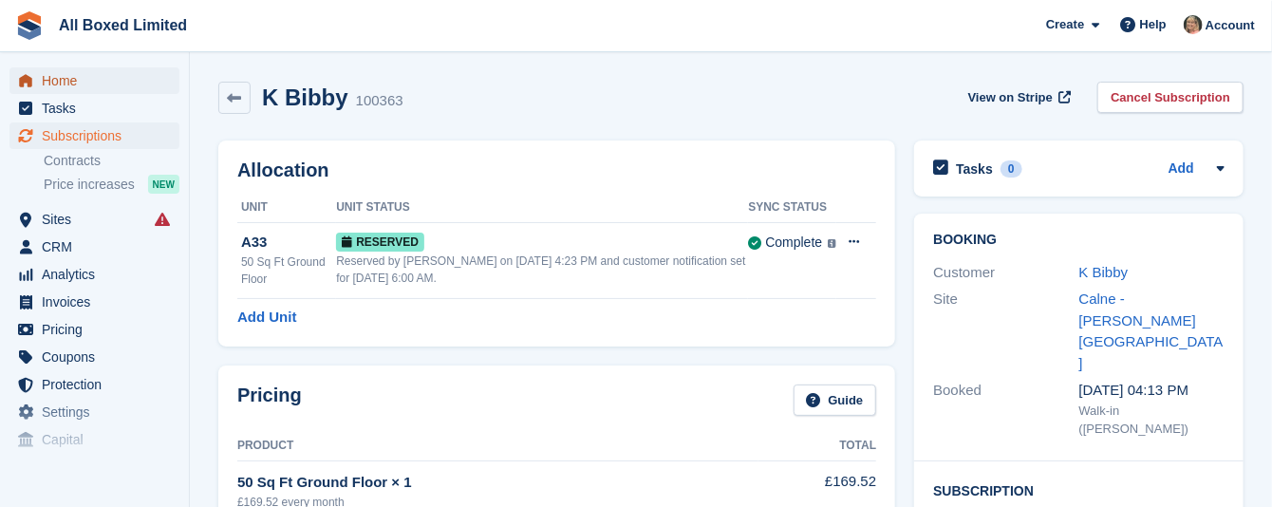
click at [64, 76] on span "Home" at bounding box center [99, 80] width 114 height 27
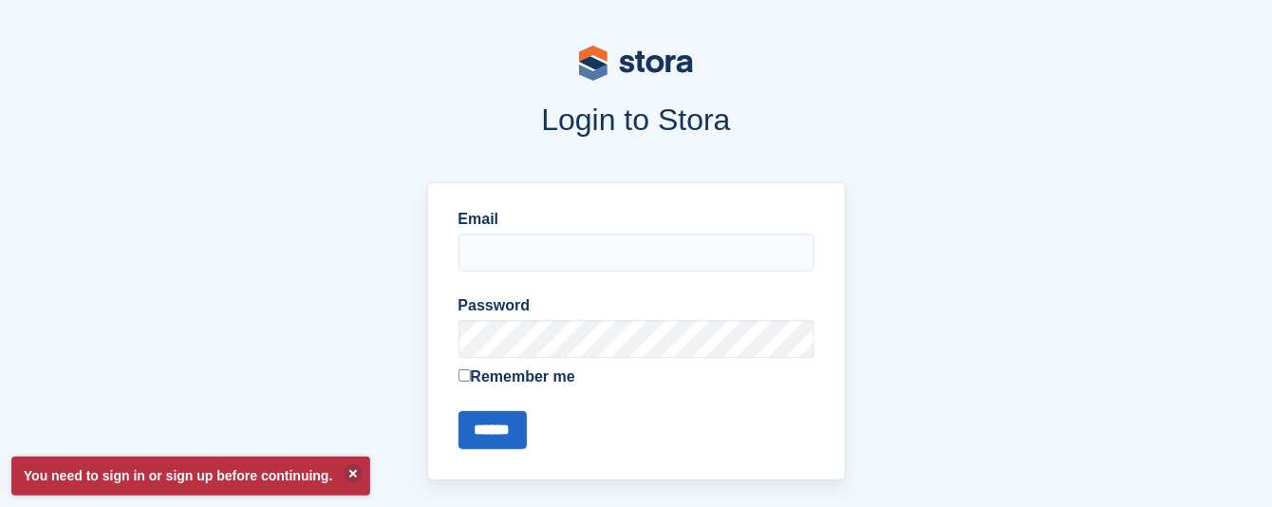
type input "**********"
click at [504, 401] on input "******" at bounding box center [492, 430] width 68 height 38
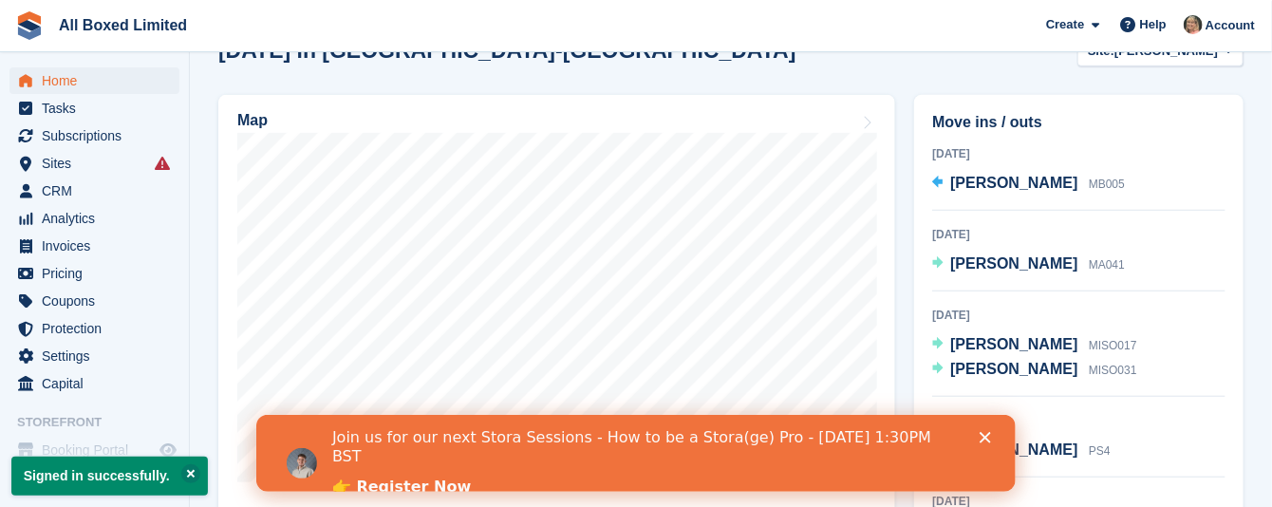
scroll to position [570, 0]
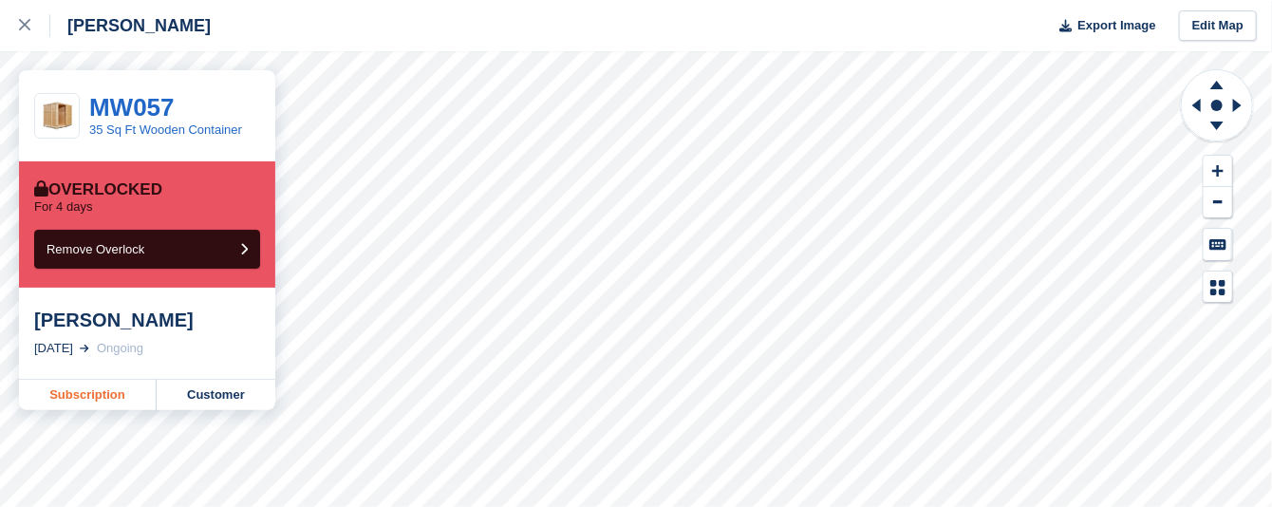
click at [102, 397] on link "Subscription" at bounding box center [88, 395] width 138 height 30
click at [71, 392] on link "Subscription" at bounding box center [88, 395] width 138 height 30
click at [99, 397] on link "Subscription" at bounding box center [88, 395] width 138 height 30
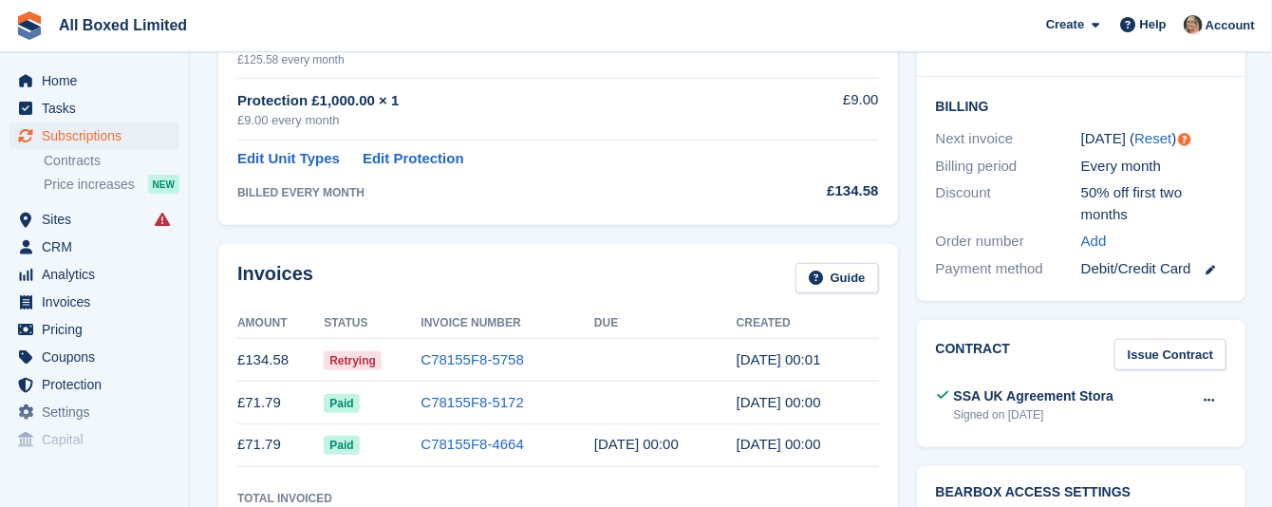
scroll to position [142, 0]
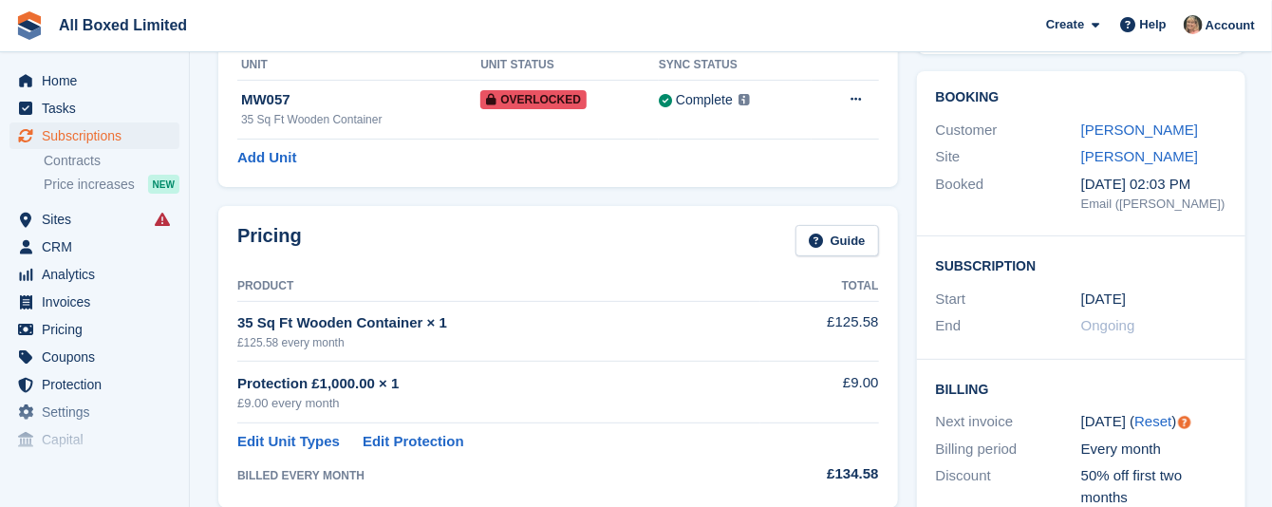
click at [1133, 117] on div "Customer [PERSON_NAME]" at bounding box center [1081, 131] width 291 height 28
click at [1139, 129] on link "Sara Lea Ward" at bounding box center [1139, 130] width 117 height 16
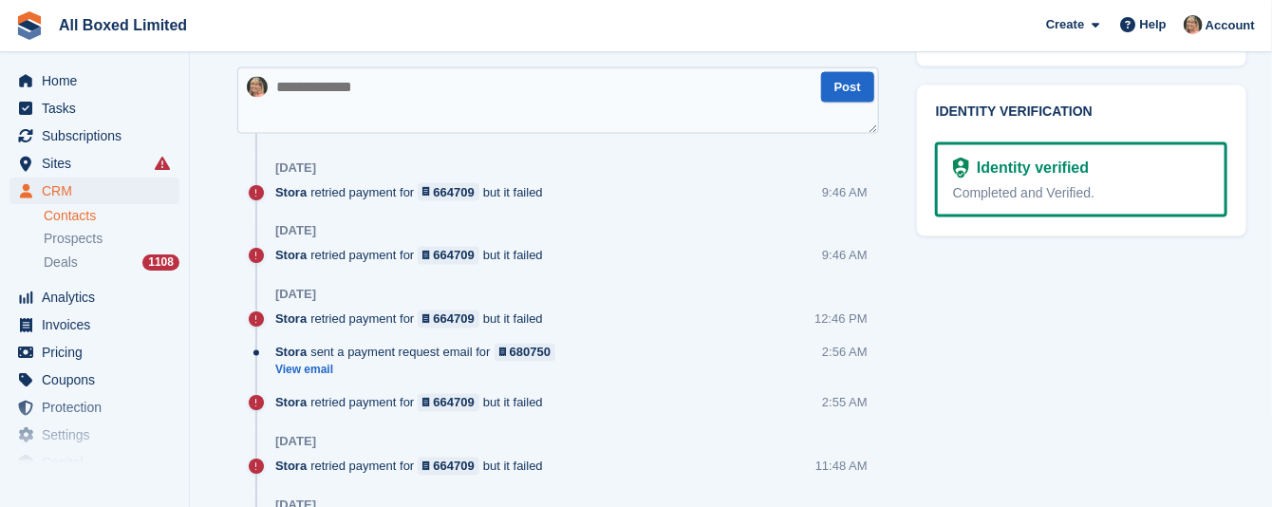
scroll to position [1281, 0]
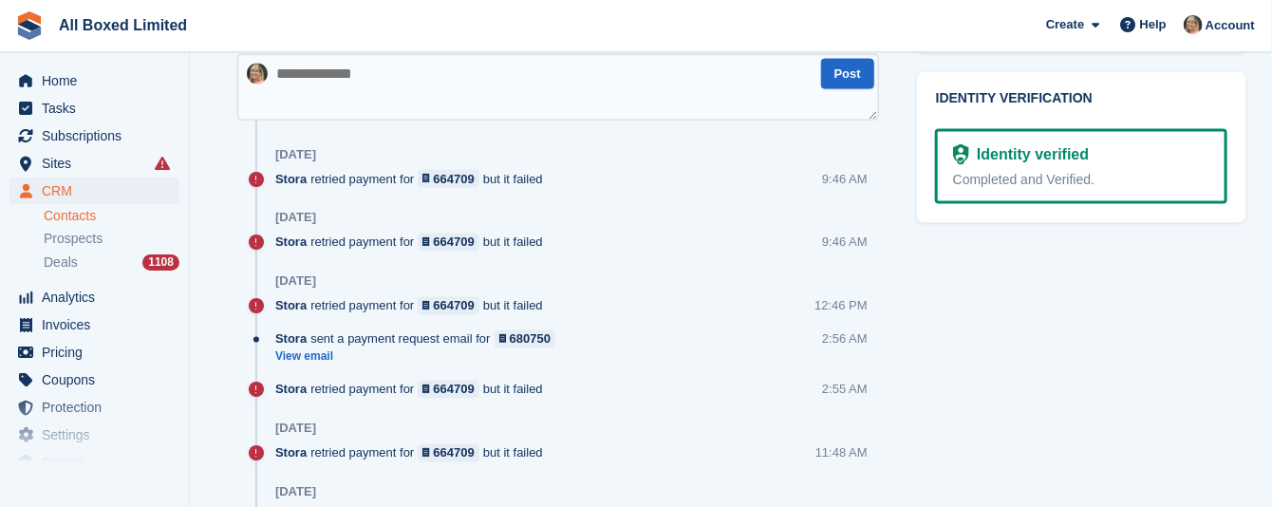
click at [466, 91] on textarea at bounding box center [558, 87] width 642 height 66
paste textarea "**********"
type textarea "**********"
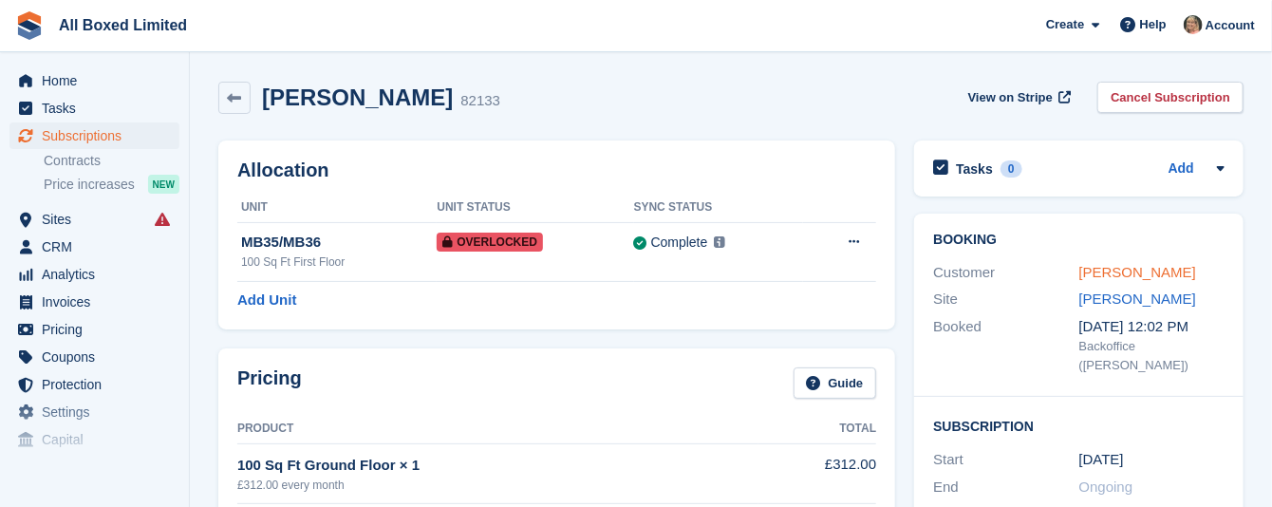
click at [1102, 272] on link "[PERSON_NAME]" at bounding box center [1137, 272] width 117 height 16
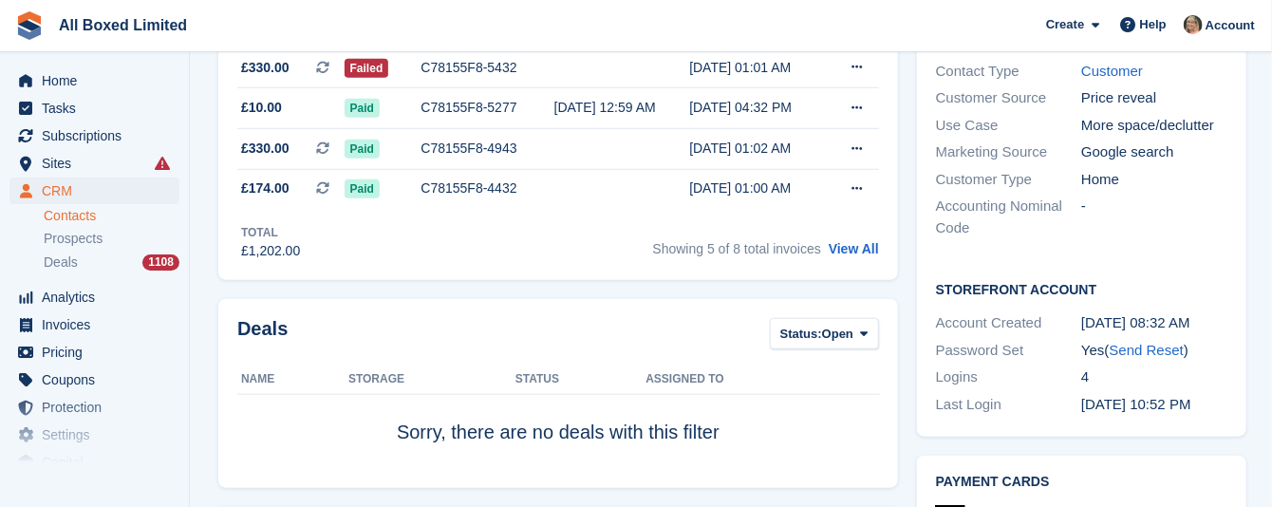
scroll to position [997, 0]
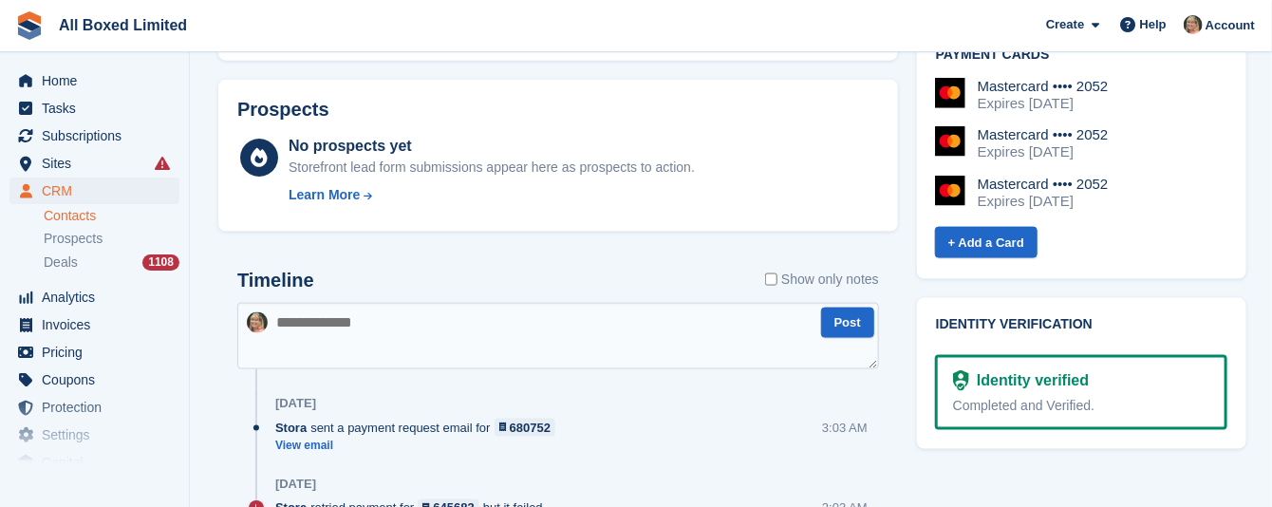
click at [463, 328] on textarea at bounding box center [558, 336] width 642 height 66
paste textarea "**********"
type textarea "**********"
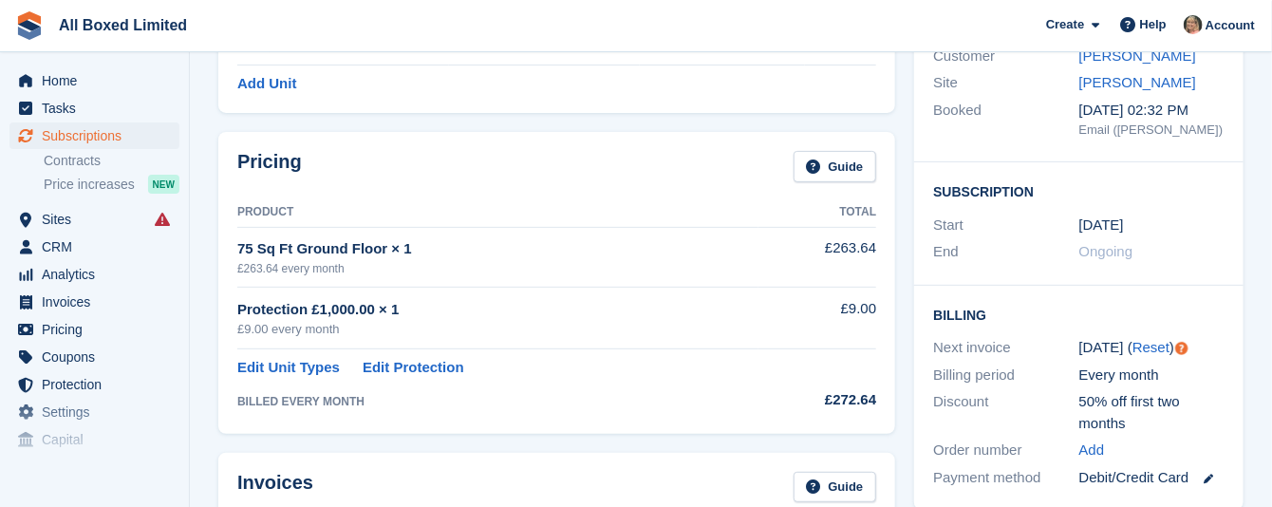
scroll to position [142, 0]
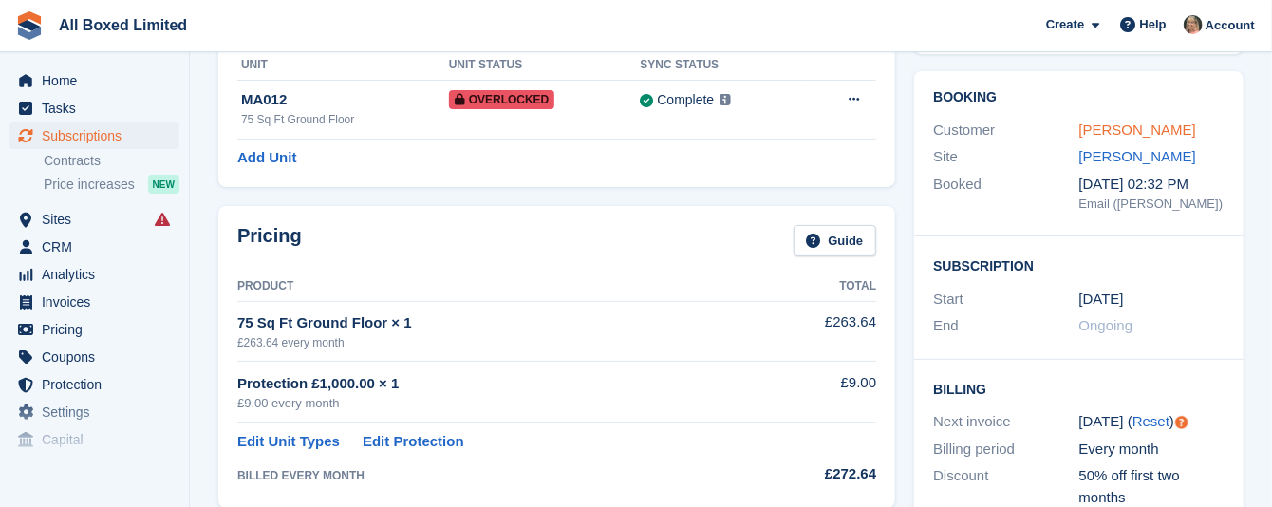
click at [1098, 129] on link "[PERSON_NAME]" at bounding box center [1137, 130] width 117 height 16
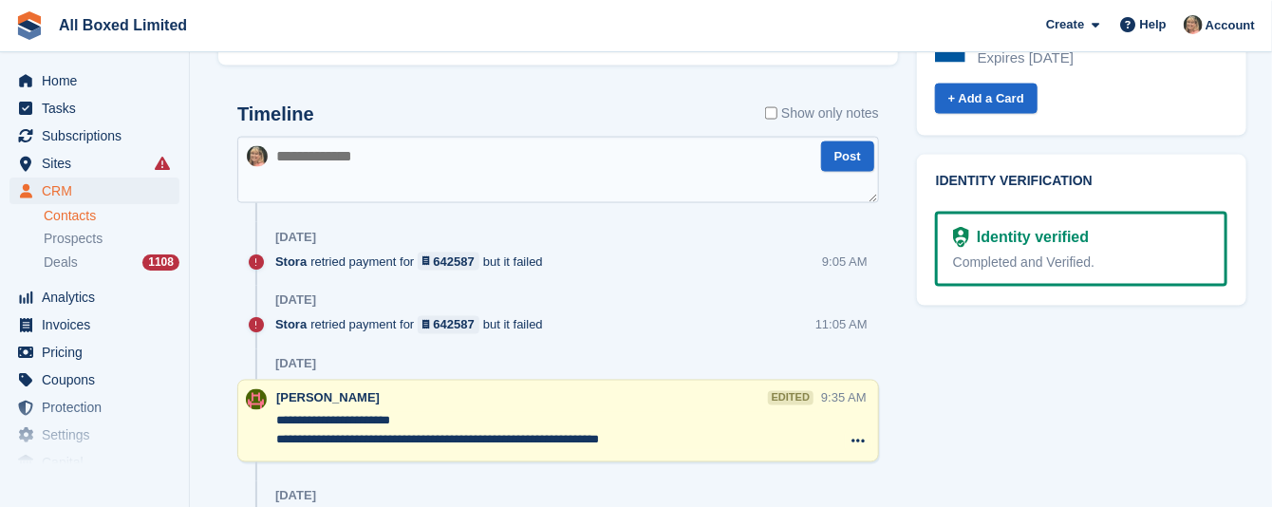
scroll to position [1281, 0]
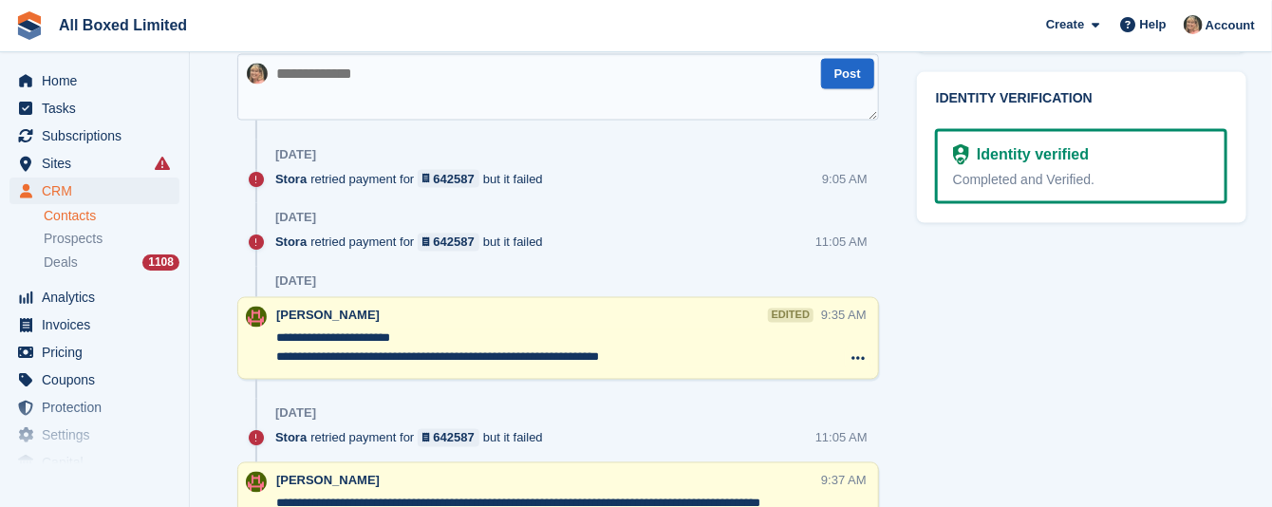
click at [456, 71] on textarea at bounding box center [558, 87] width 642 height 66
paste textarea "**********"
type textarea "**********"
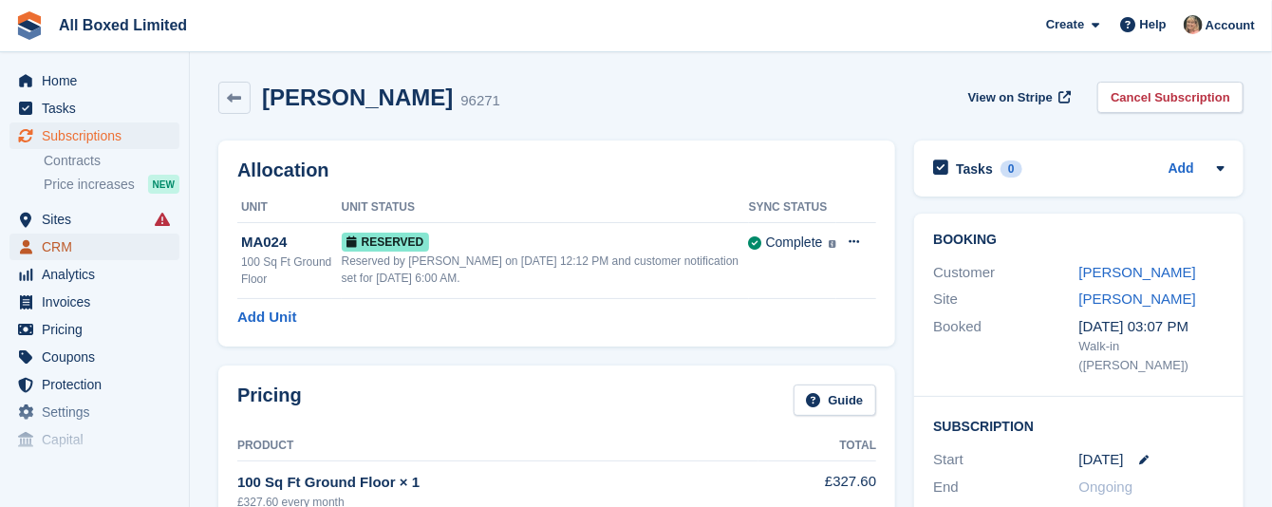
click at [61, 249] on span "CRM" at bounding box center [99, 247] width 114 height 27
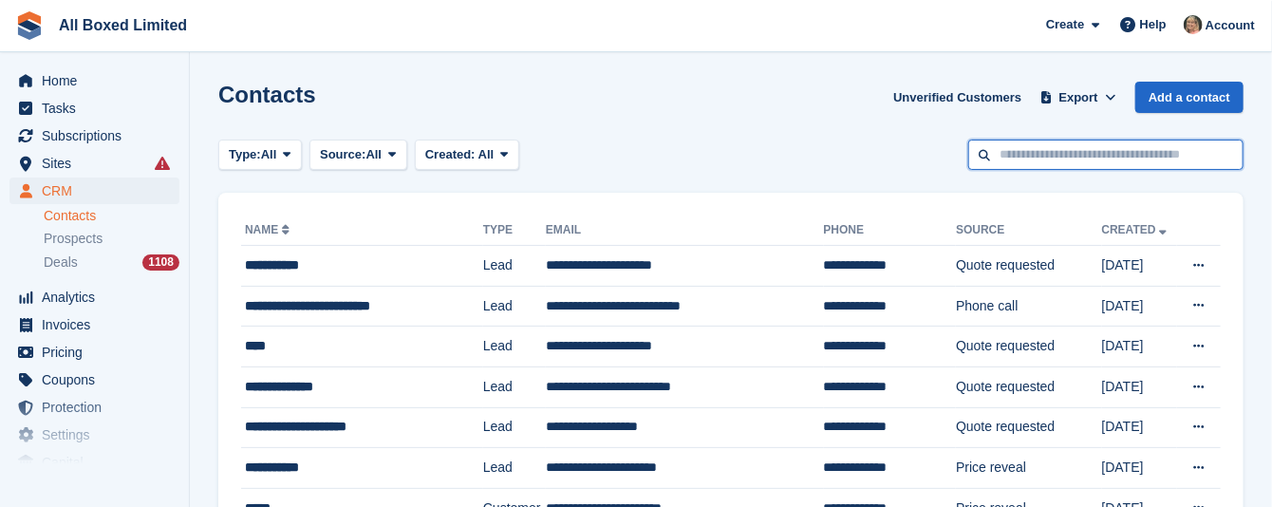
click at [1054, 144] on input "text" at bounding box center [1105, 155] width 275 height 31
type input "****"
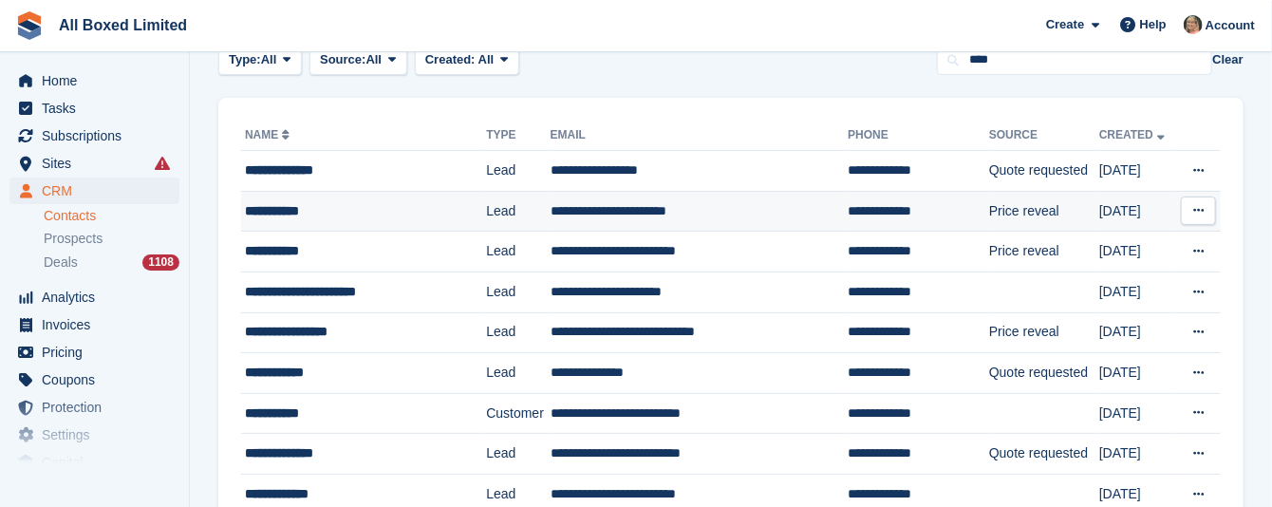
scroll to position [30, 0]
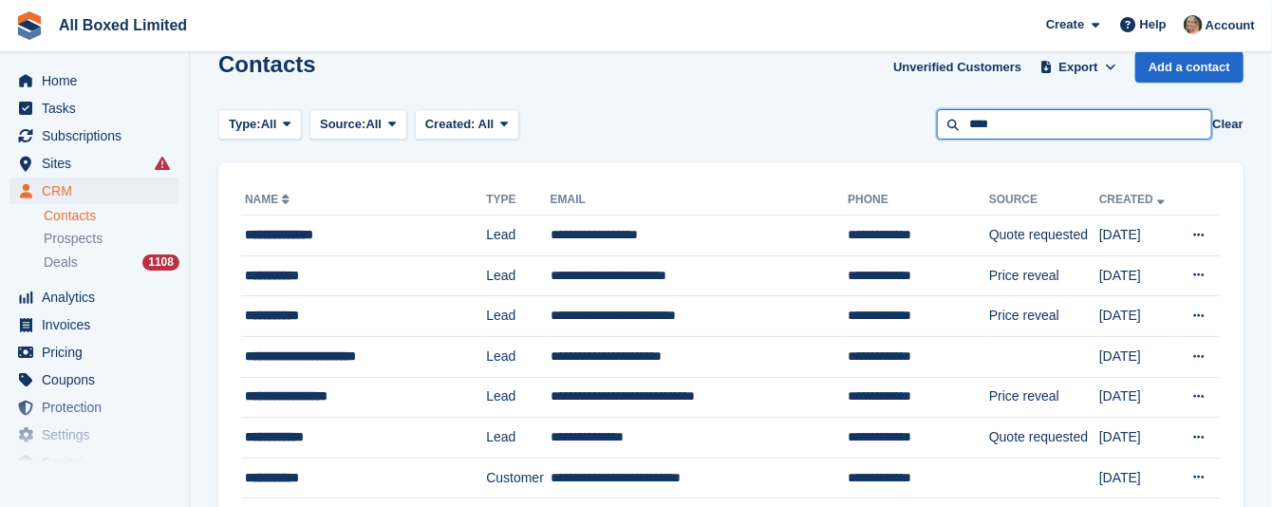
click at [1042, 116] on input "****" at bounding box center [1074, 124] width 275 height 31
type input "*"
type input "*******"
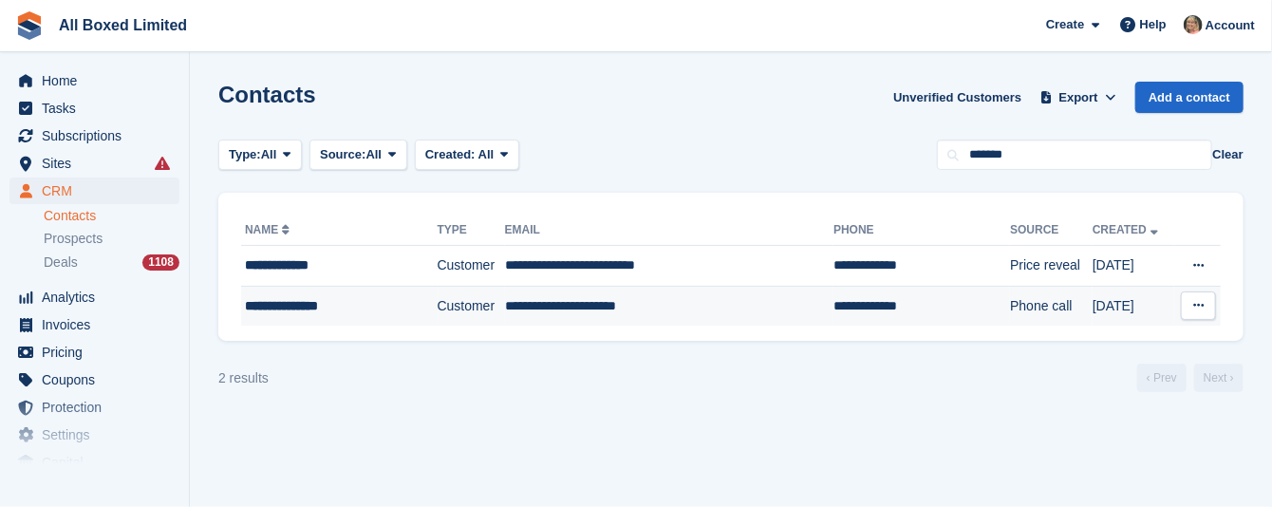
click at [558, 303] on td "**********" at bounding box center [669, 306] width 329 height 40
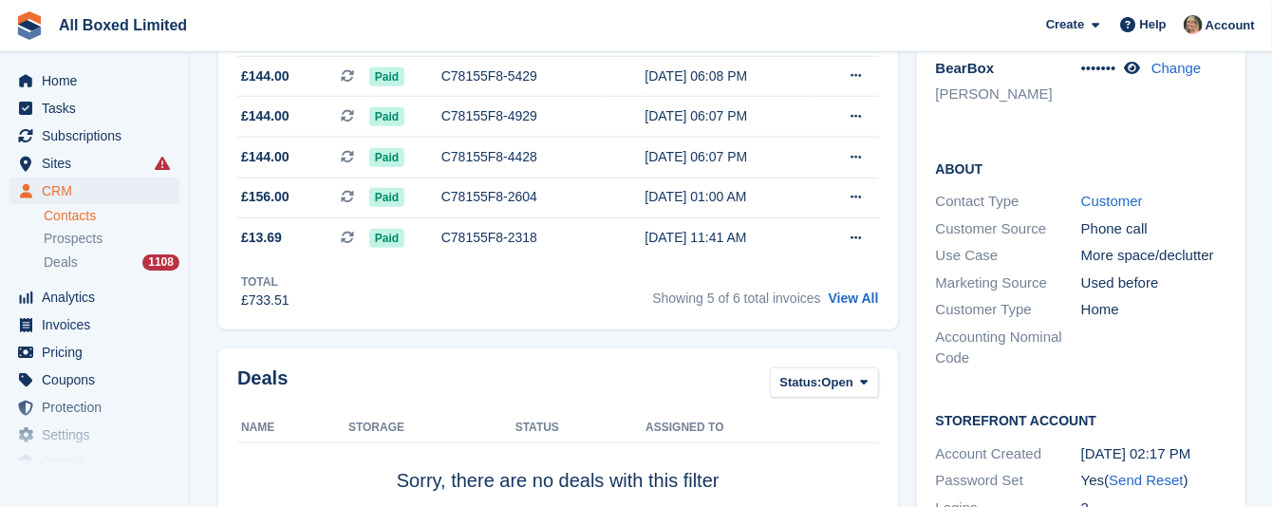
scroll to position [570, 0]
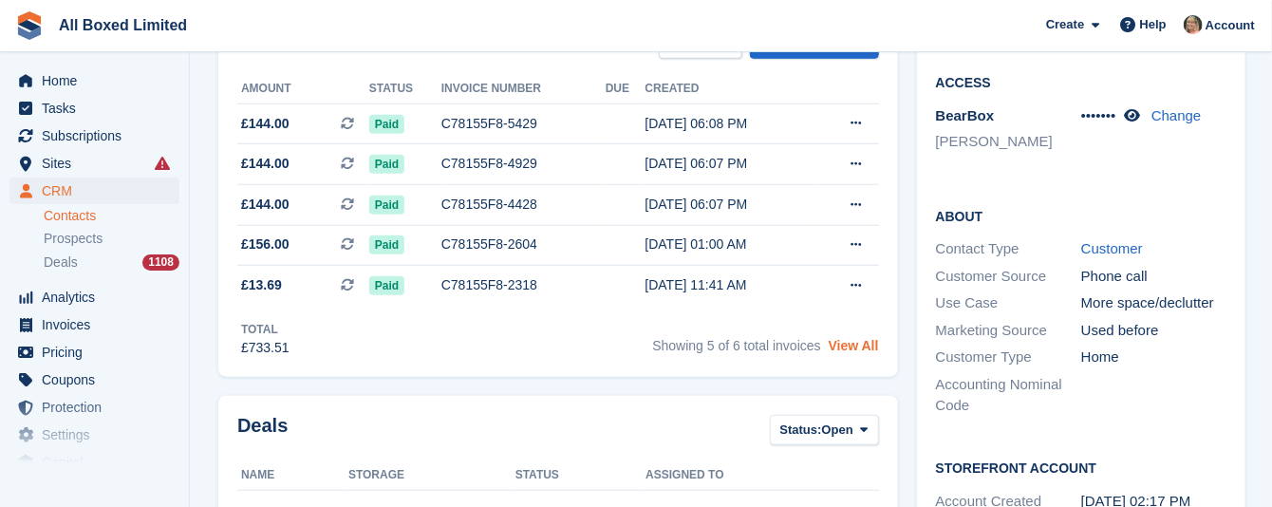
click at [866, 348] on link "View All" at bounding box center [854, 345] width 50 height 15
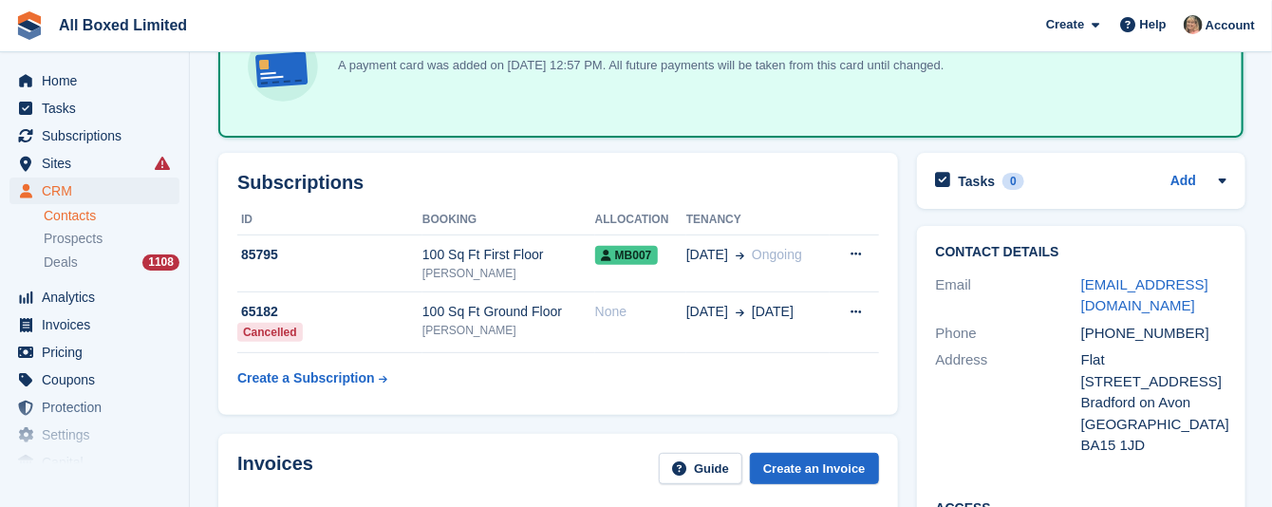
scroll to position [142, 0]
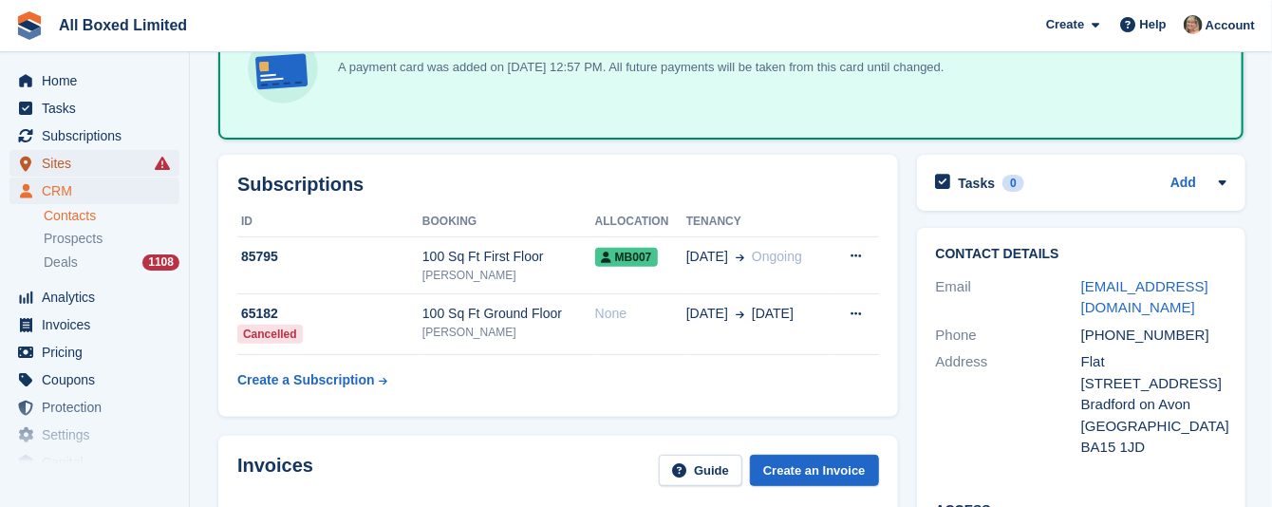
click at [65, 161] on span "Sites" at bounding box center [99, 163] width 114 height 27
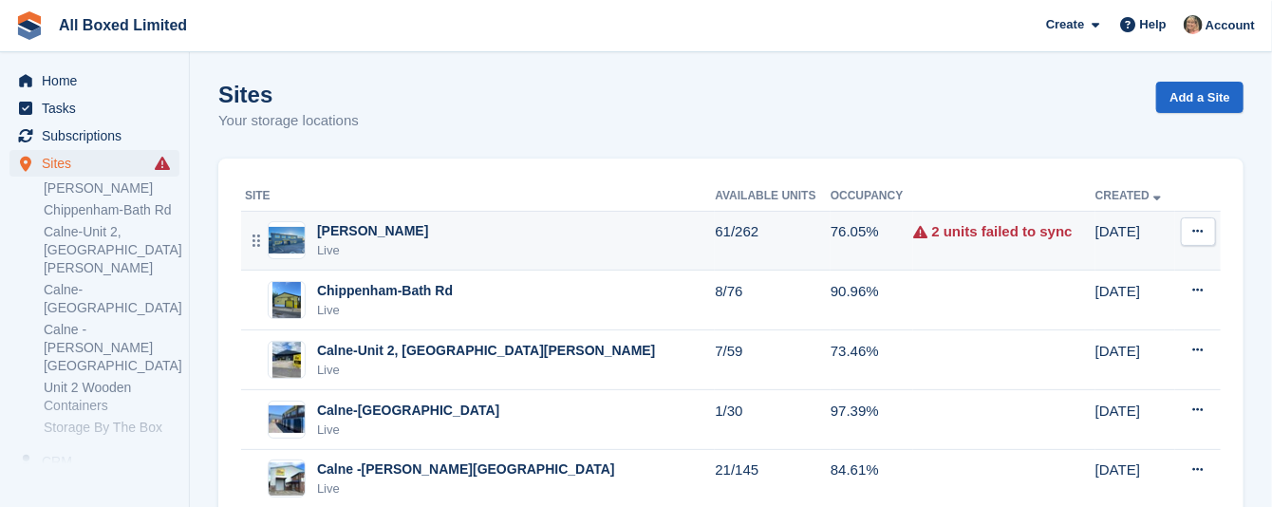
click at [428, 233] on div "[PERSON_NAME]" at bounding box center [372, 231] width 111 height 20
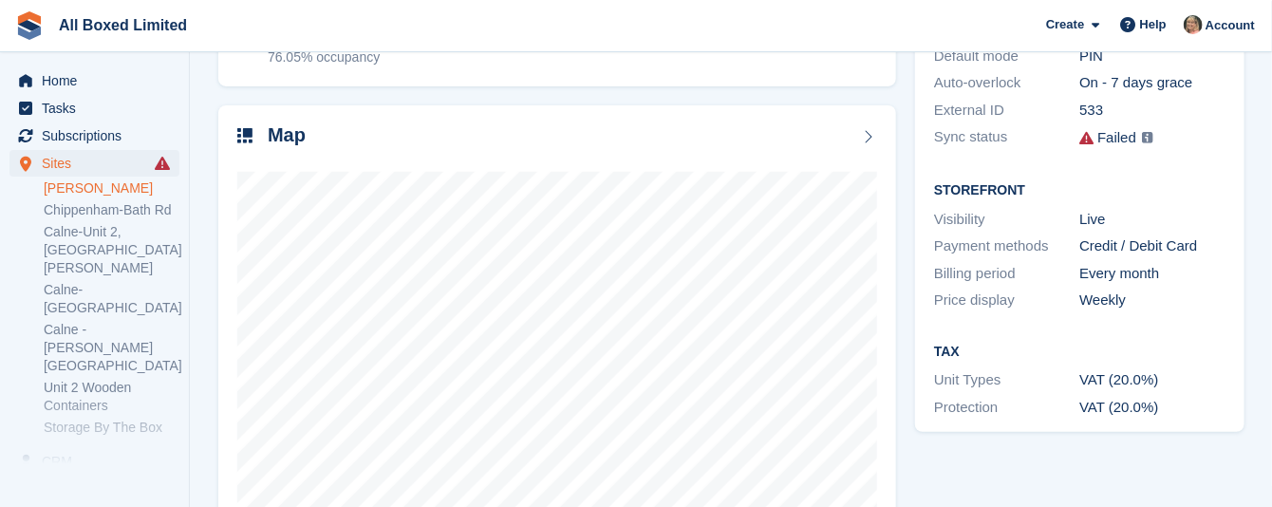
scroll to position [285, 0]
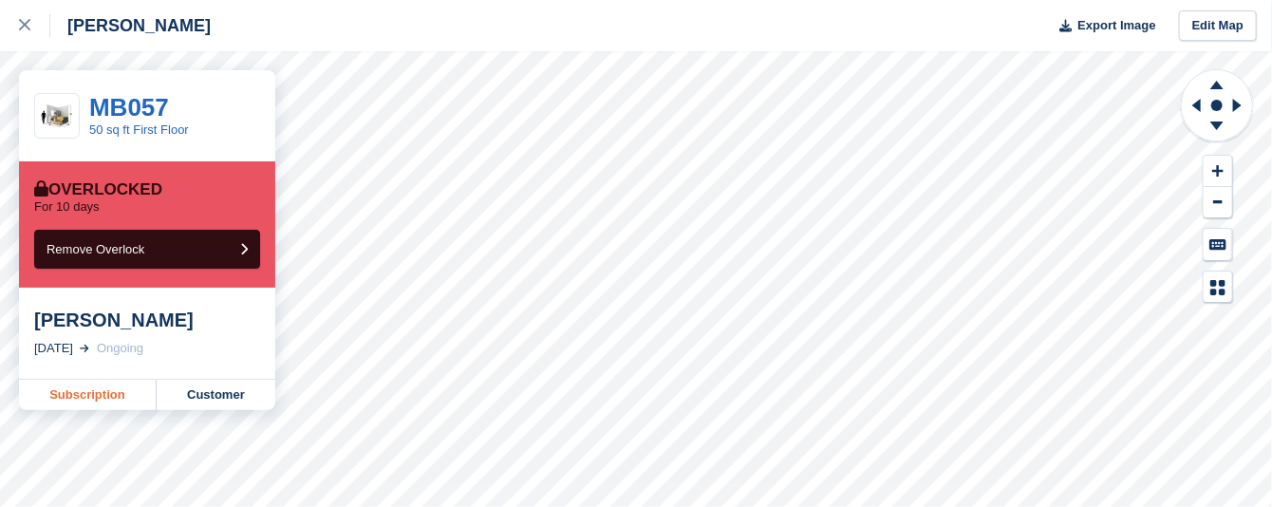
click at [74, 391] on link "Subscription" at bounding box center [88, 395] width 138 height 30
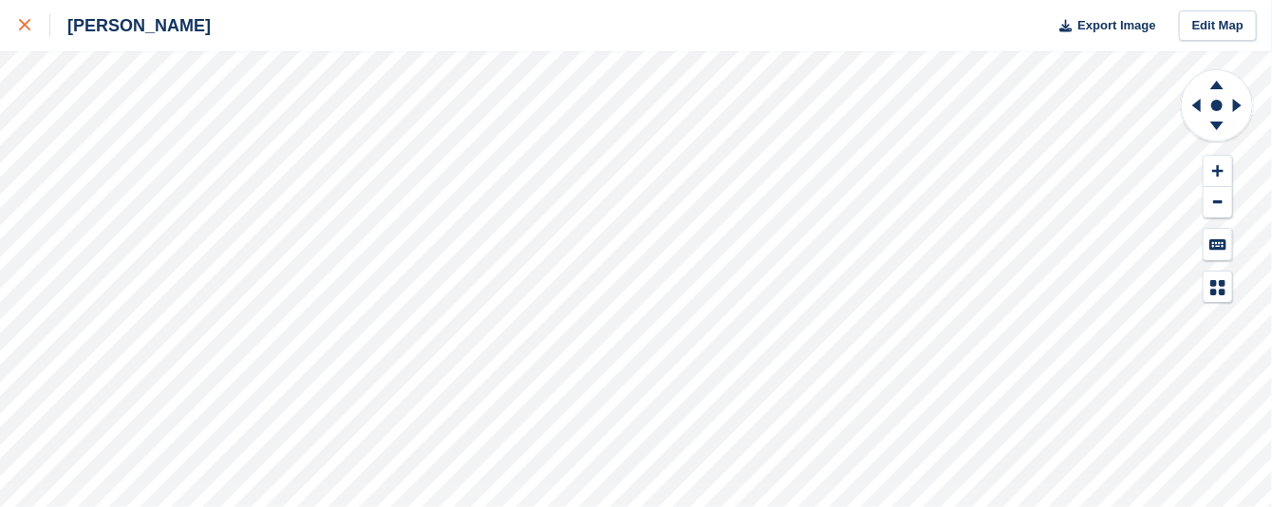
click at [25, 24] on icon at bounding box center [24, 24] width 11 height 11
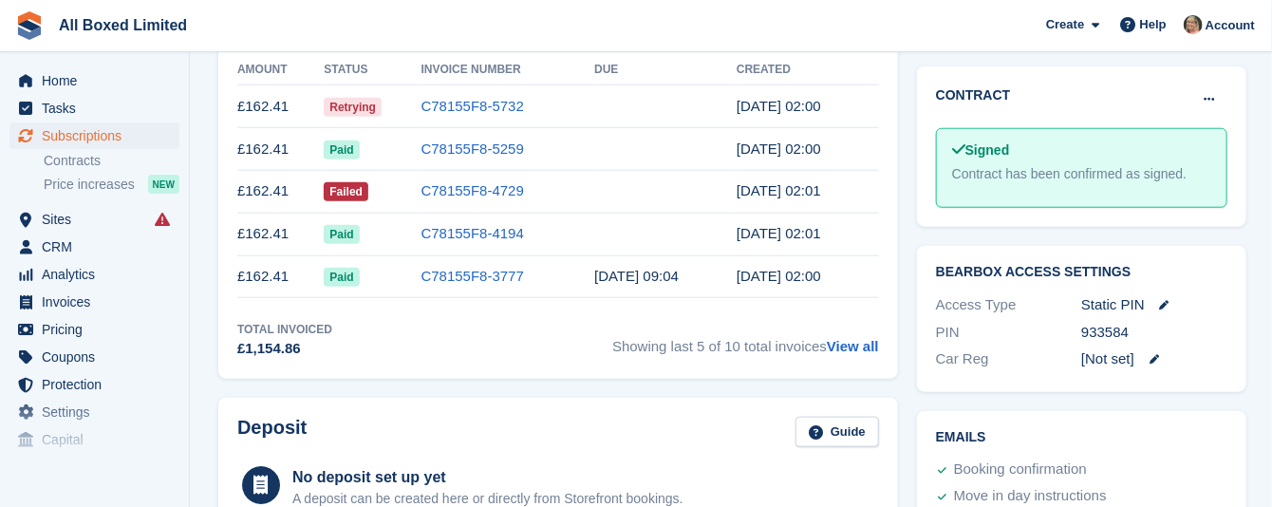
scroll to position [712, 0]
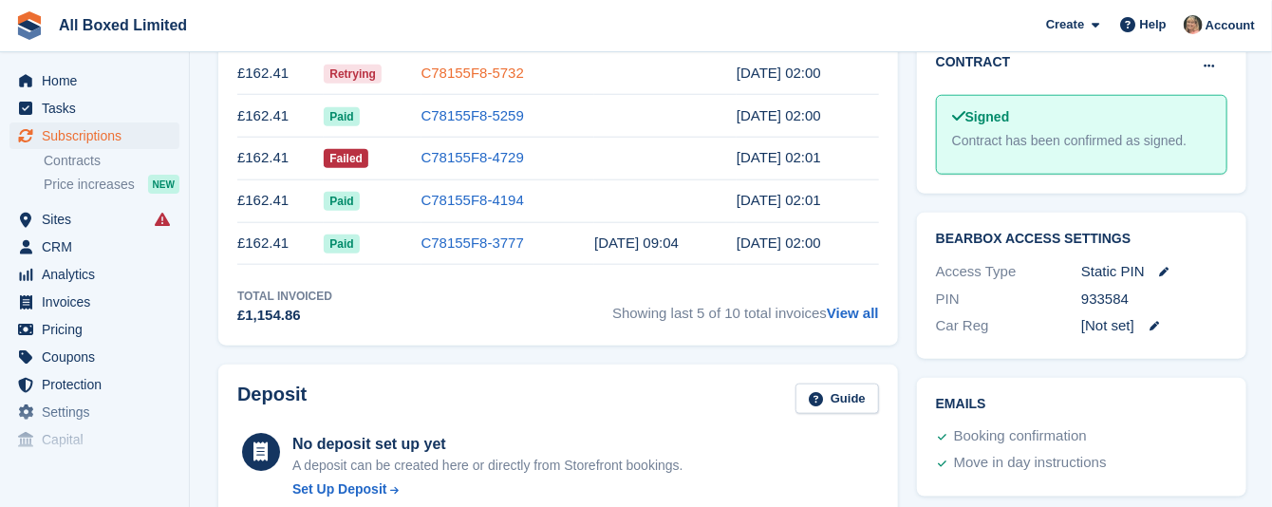
click at [443, 69] on link "C78155F8-5732" at bounding box center [472, 73] width 103 height 16
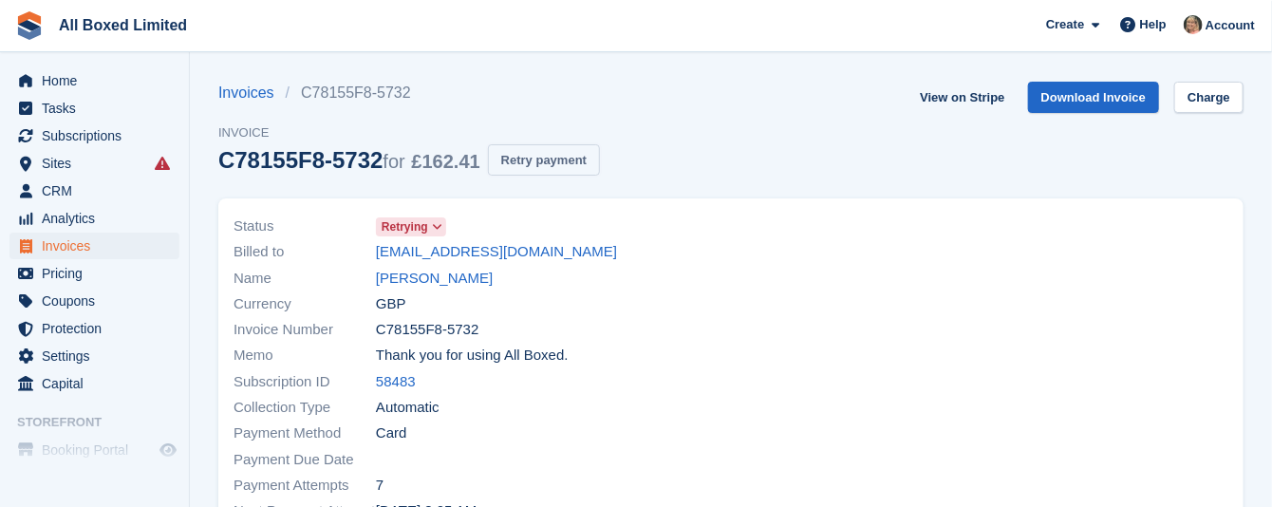
click at [552, 155] on button "Retry payment" at bounding box center [544, 159] width 112 height 31
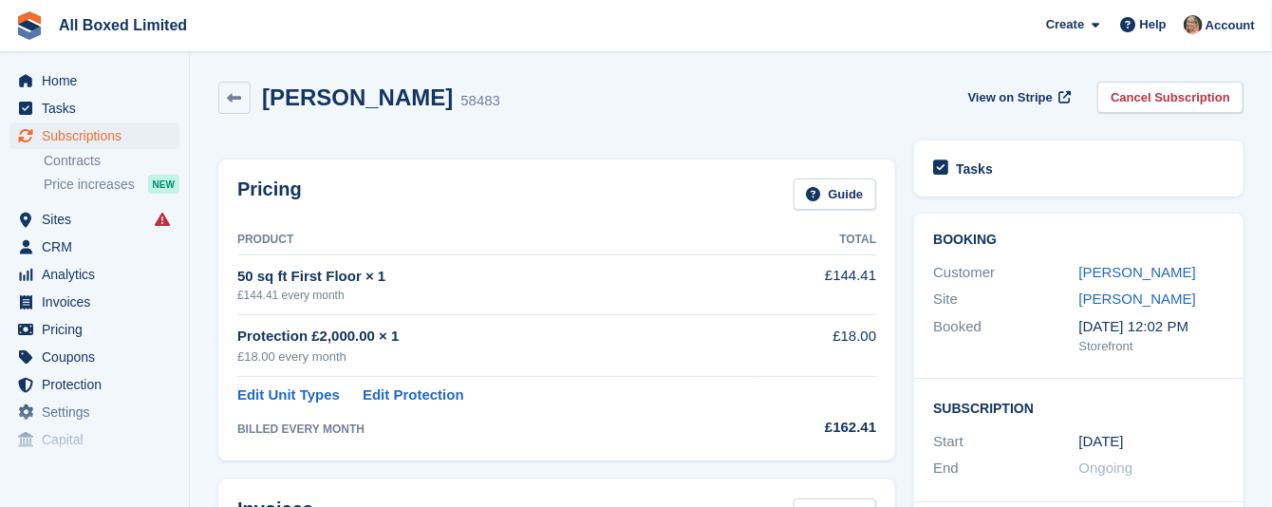
scroll to position [900, 0]
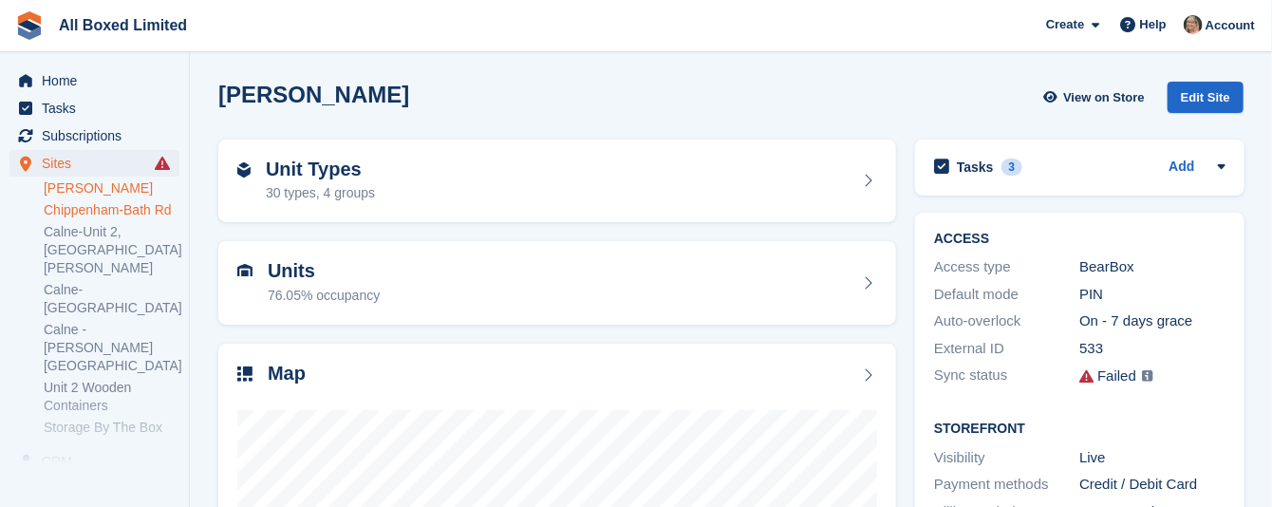
click at [142, 207] on link "Chippenham-Bath Rd" at bounding box center [112, 210] width 136 height 18
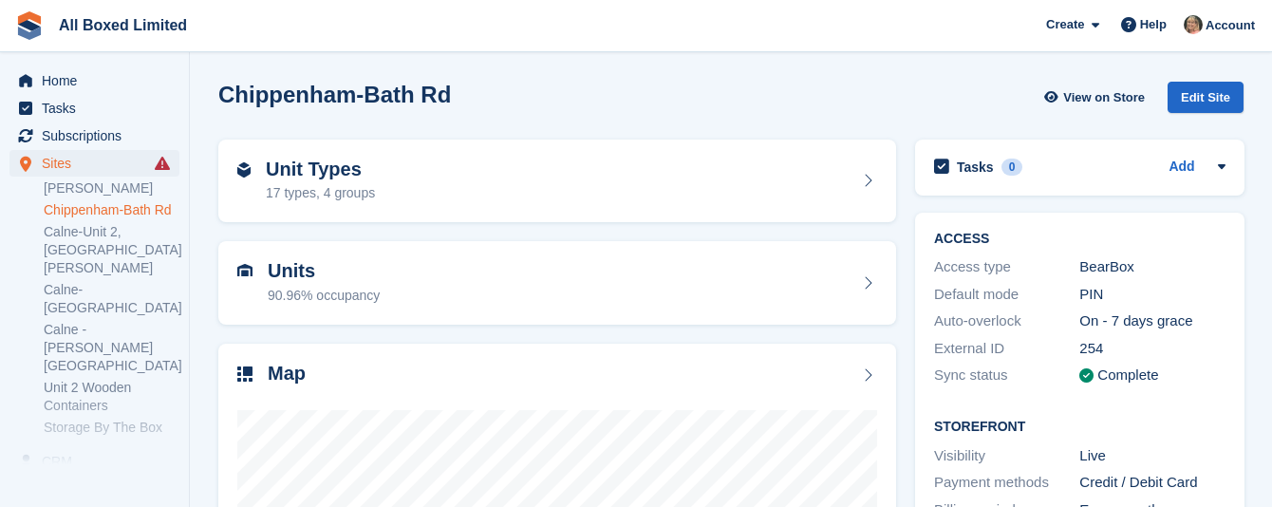
scroll to position [185, 0]
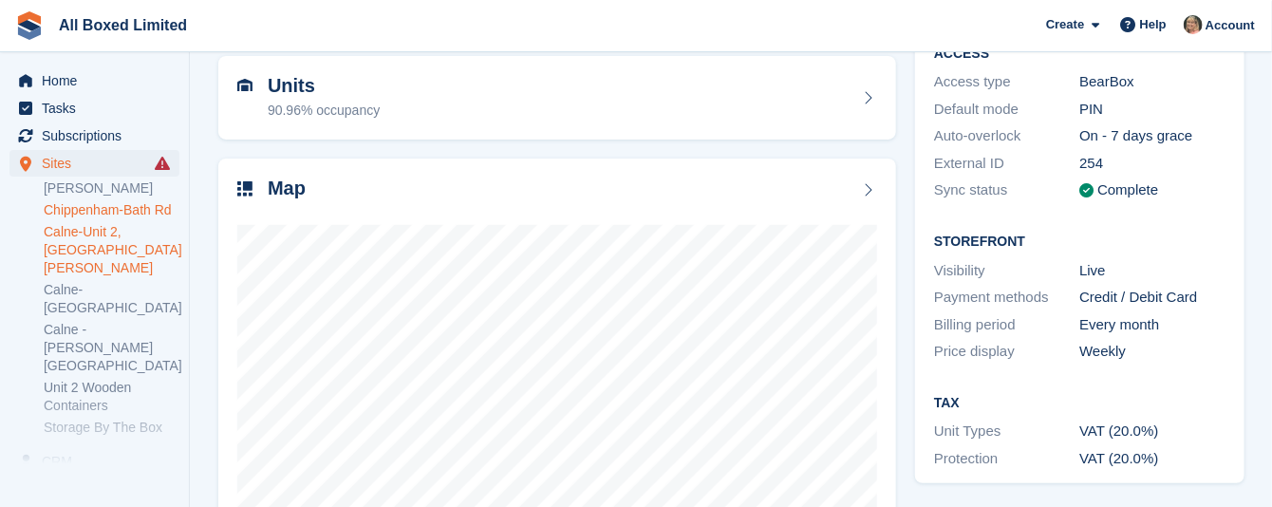
click at [65, 239] on link "Calne-Unit 2, [GEOGRAPHIC_DATA][PERSON_NAME]" at bounding box center [112, 250] width 136 height 54
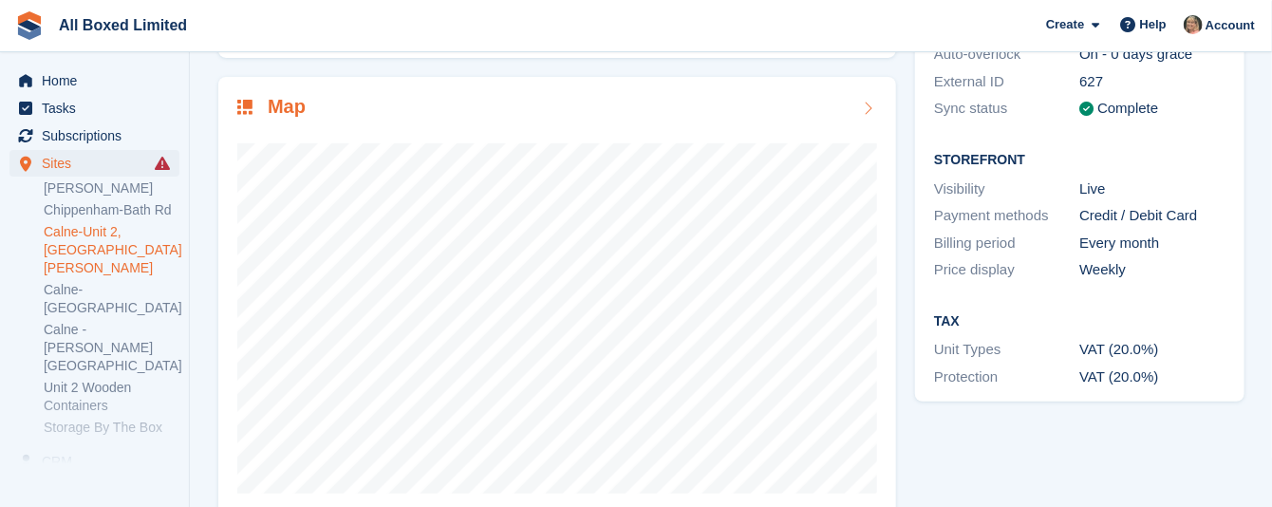
scroll to position [285, 0]
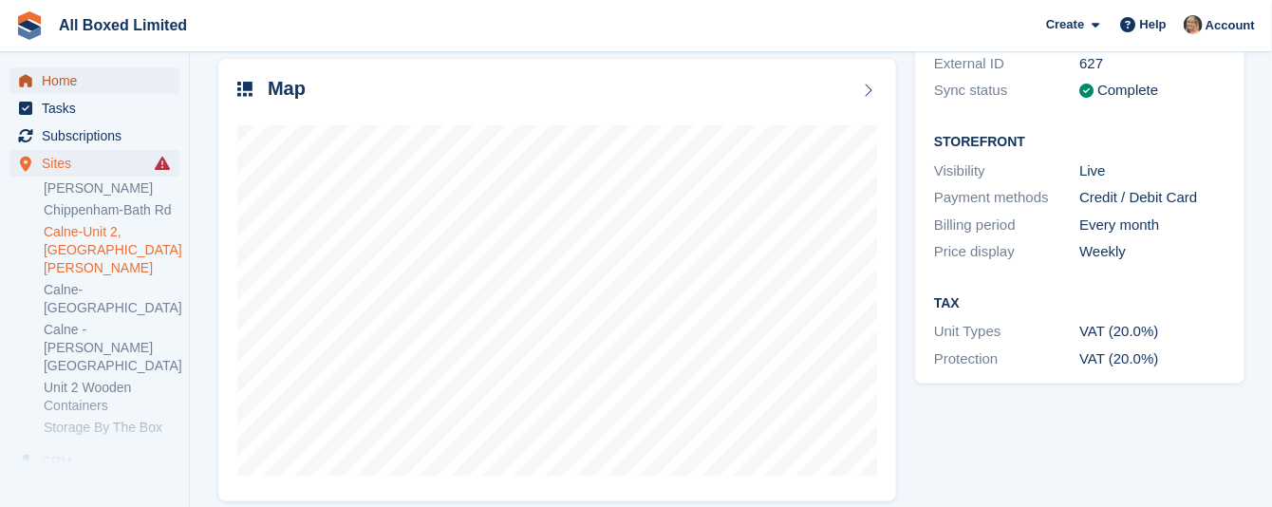
click at [60, 74] on span "Home" at bounding box center [99, 80] width 114 height 27
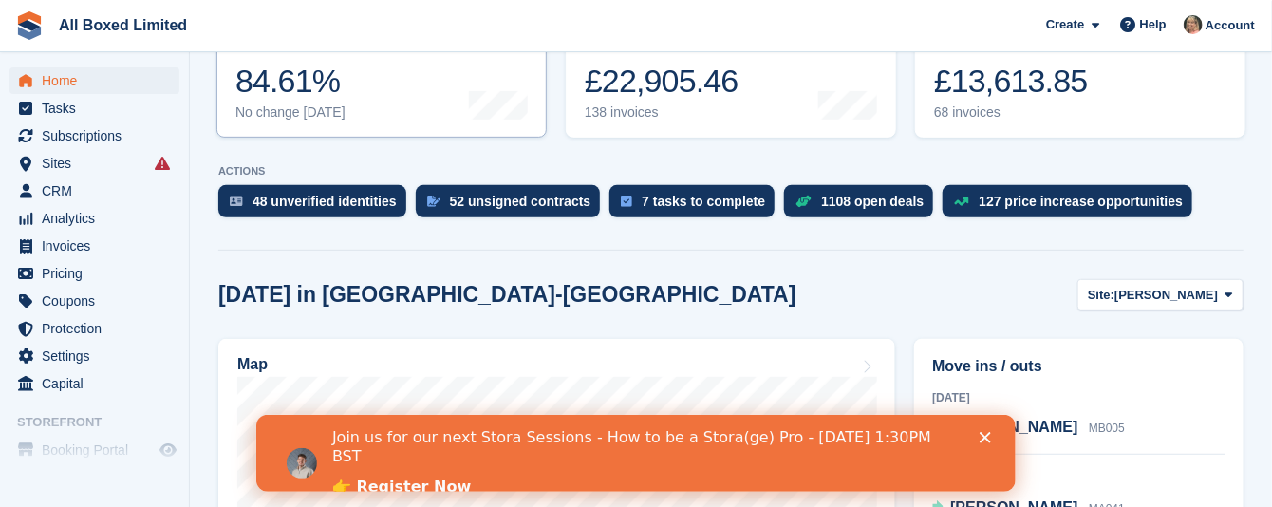
scroll to position [427, 0]
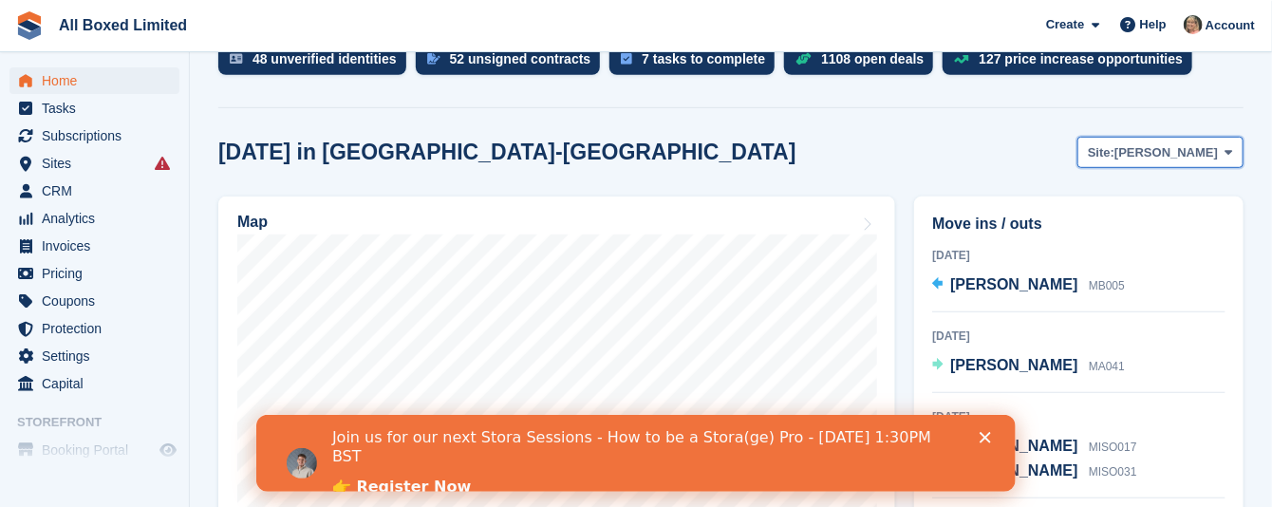
click at [1101, 153] on span "Site:" at bounding box center [1101, 152] width 27 height 19
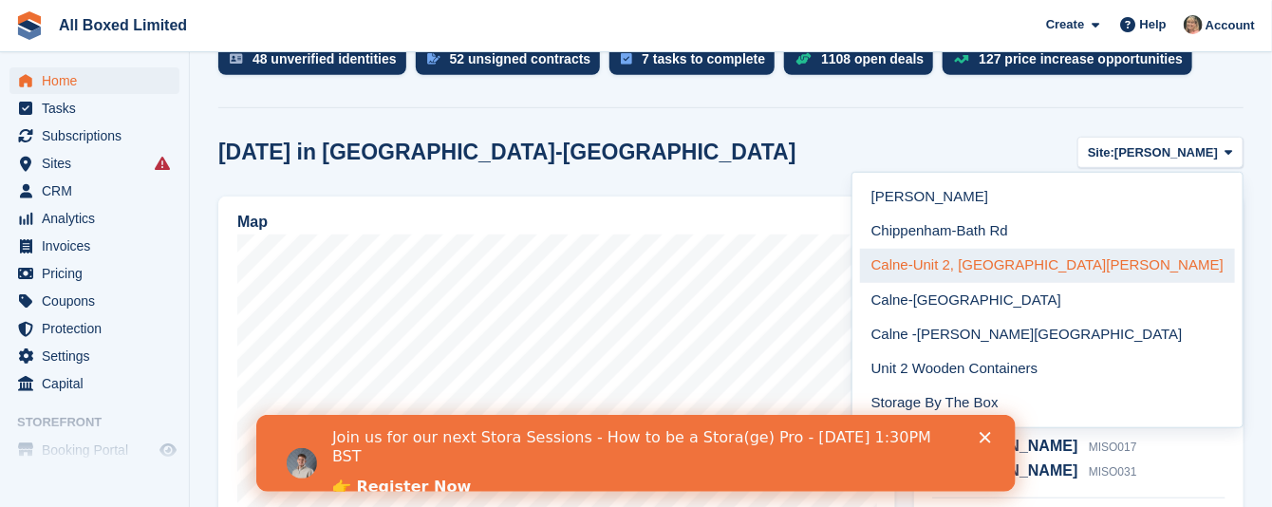
click at [1105, 267] on link "Calne-Unit 2, [GEOGRAPHIC_DATA][PERSON_NAME]" at bounding box center [1047, 266] width 375 height 34
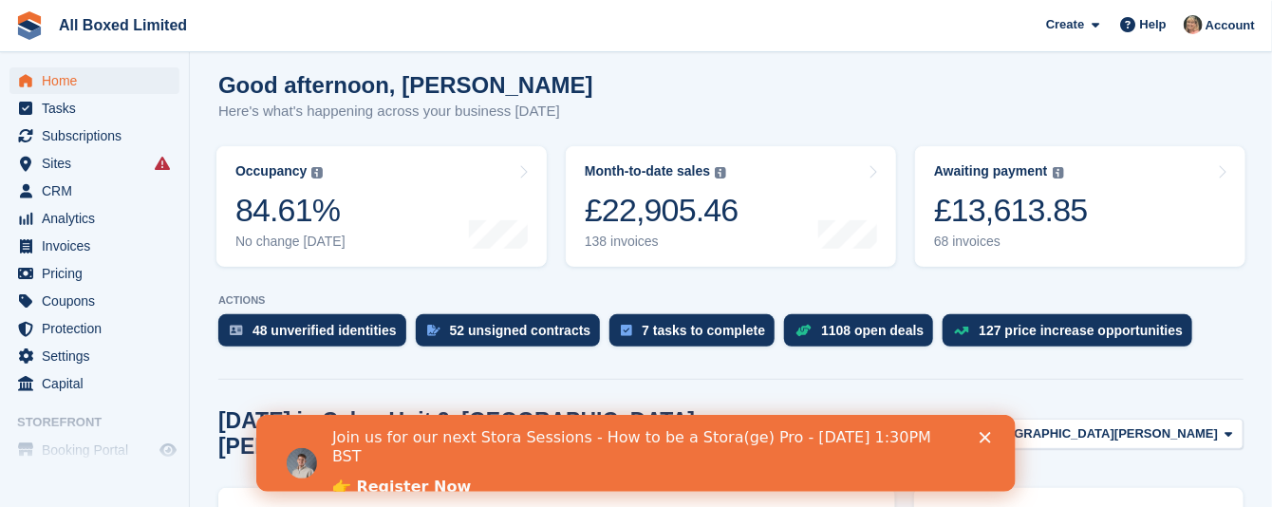
scroll to position [142, 0]
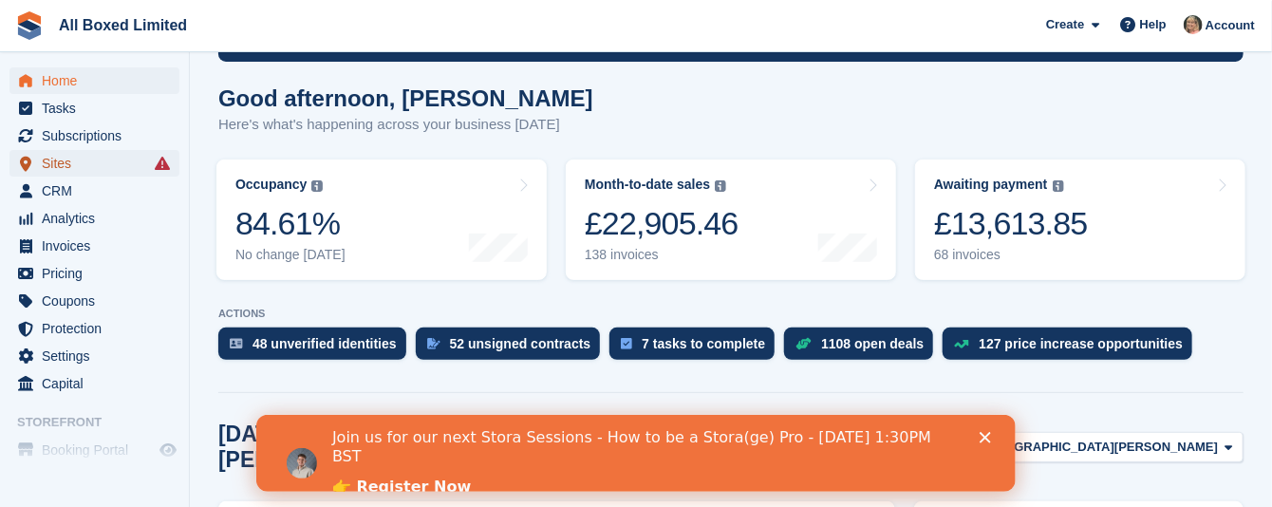
click at [53, 164] on span "Sites" at bounding box center [99, 163] width 114 height 27
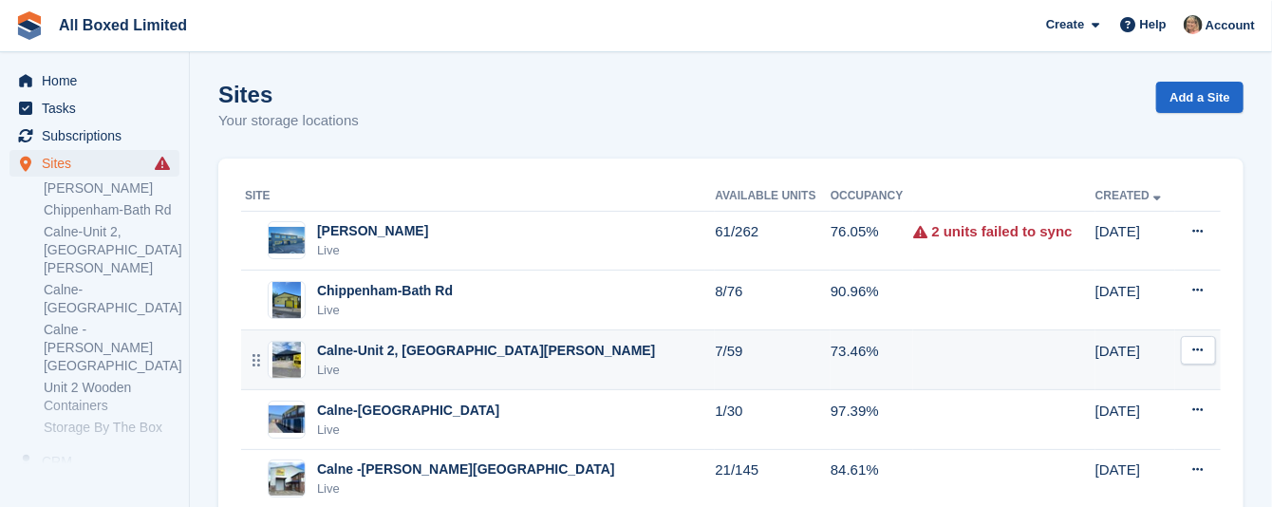
click at [421, 350] on div "Calne-Unit 2, [GEOGRAPHIC_DATA][PERSON_NAME]" at bounding box center [486, 351] width 339 height 20
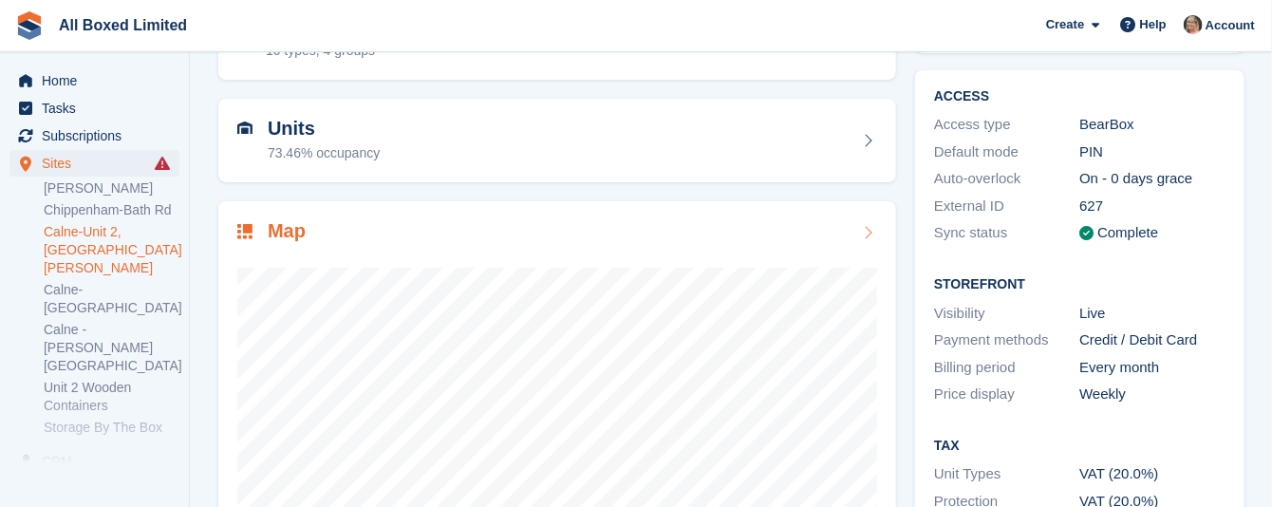
scroll to position [285, 0]
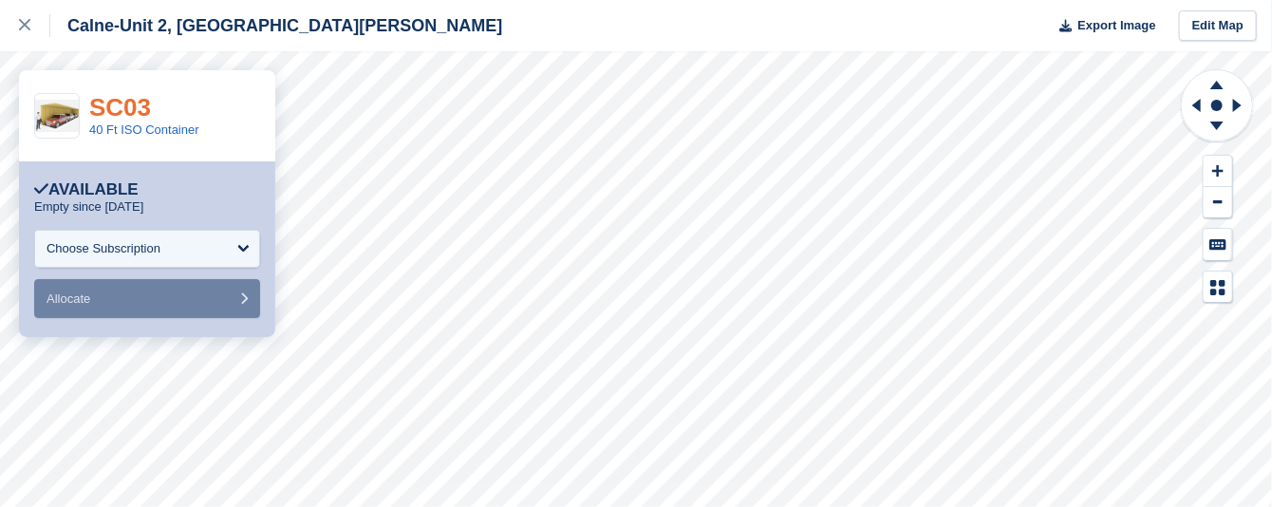
click at [117, 114] on link "SC03" at bounding box center [120, 107] width 62 height 28
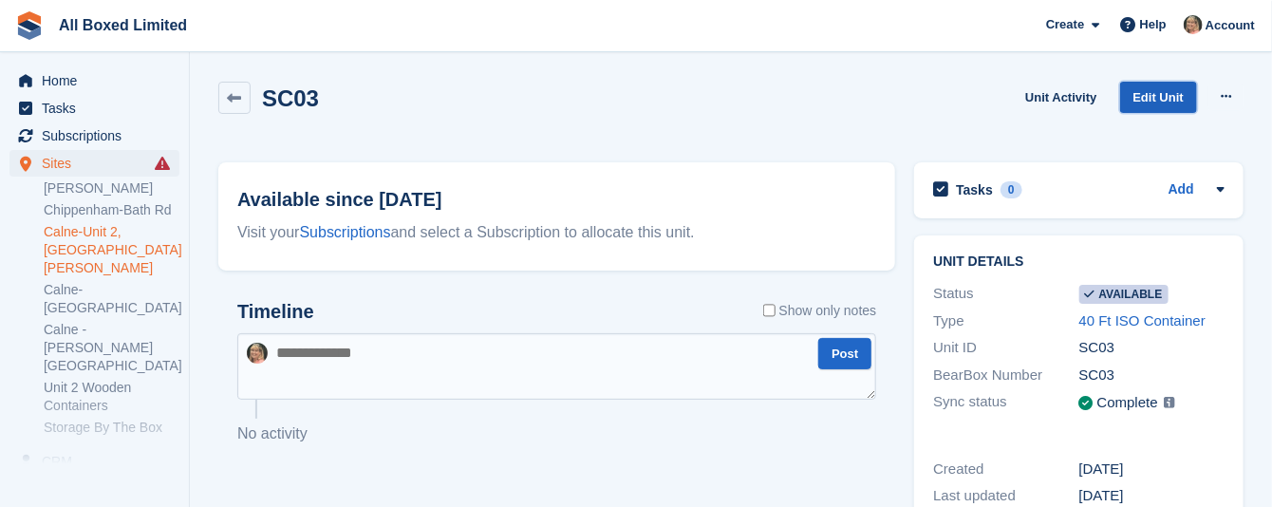
click at [1177, 96] on link "Edit Unit" at bounding box center [1158, 97] width 77 height 31
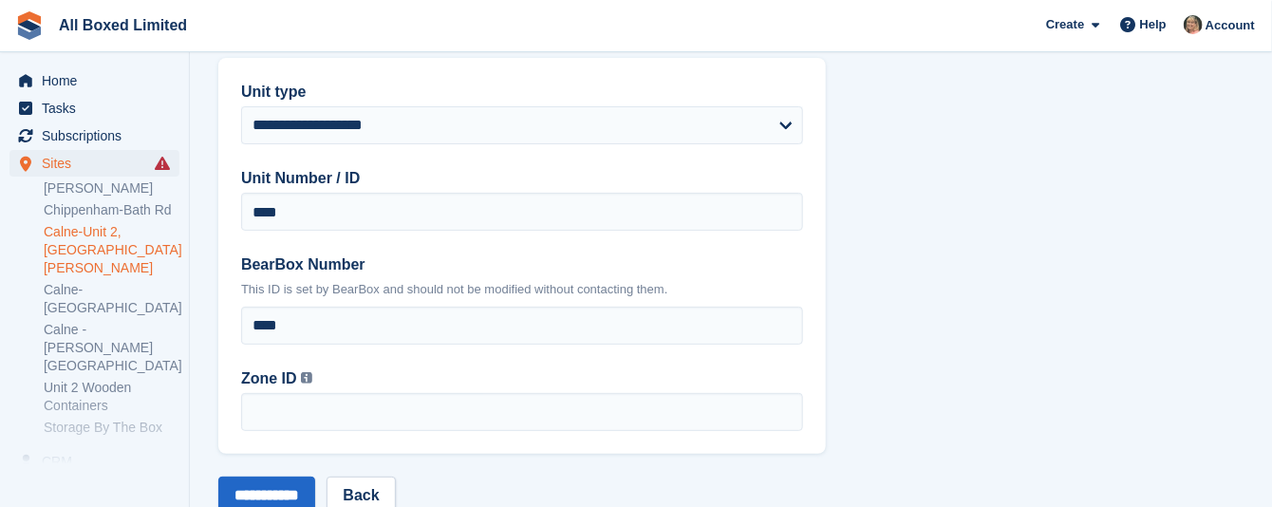
scroll to position [134, 0]
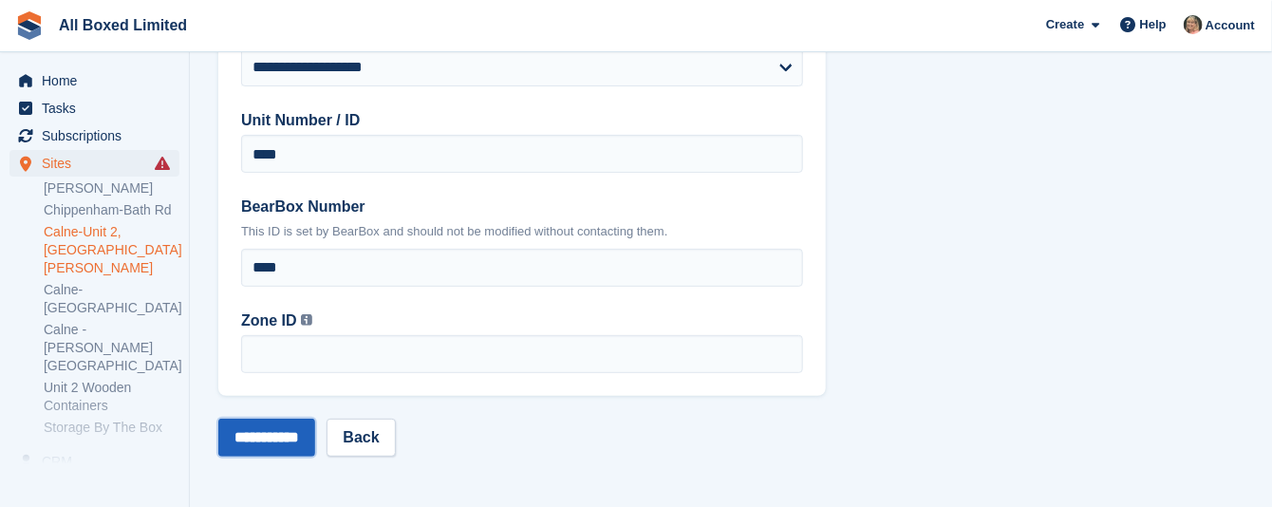
click at [299, 435] on input "**********" at bounding box center [266, 438] width 97 height 38
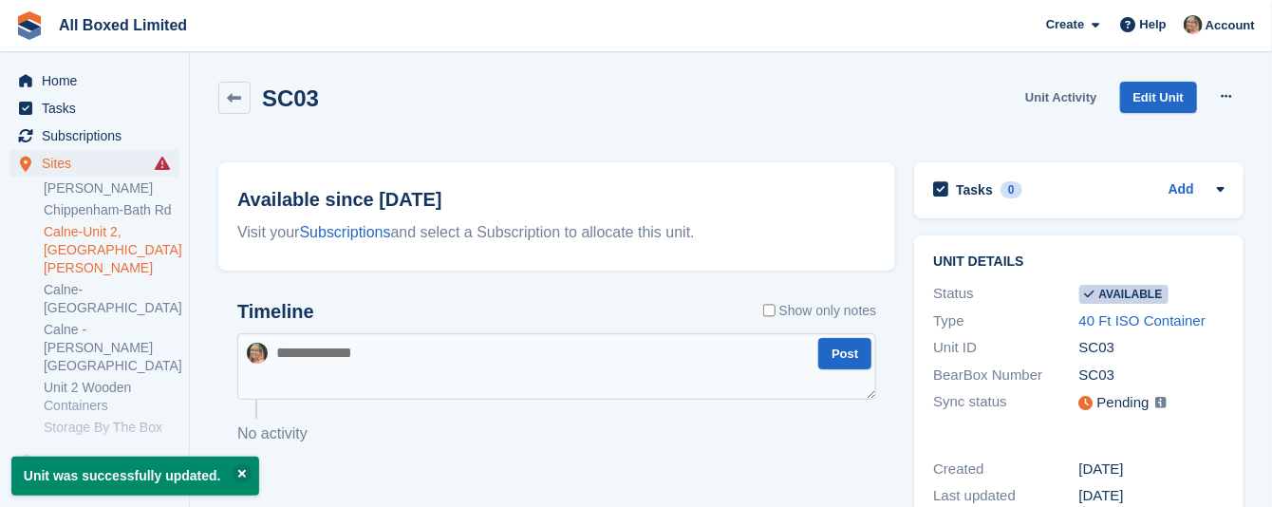
click at [1052, 95] on link "Unit Activity" at bounding box center [1061, 97] width 86 height 31
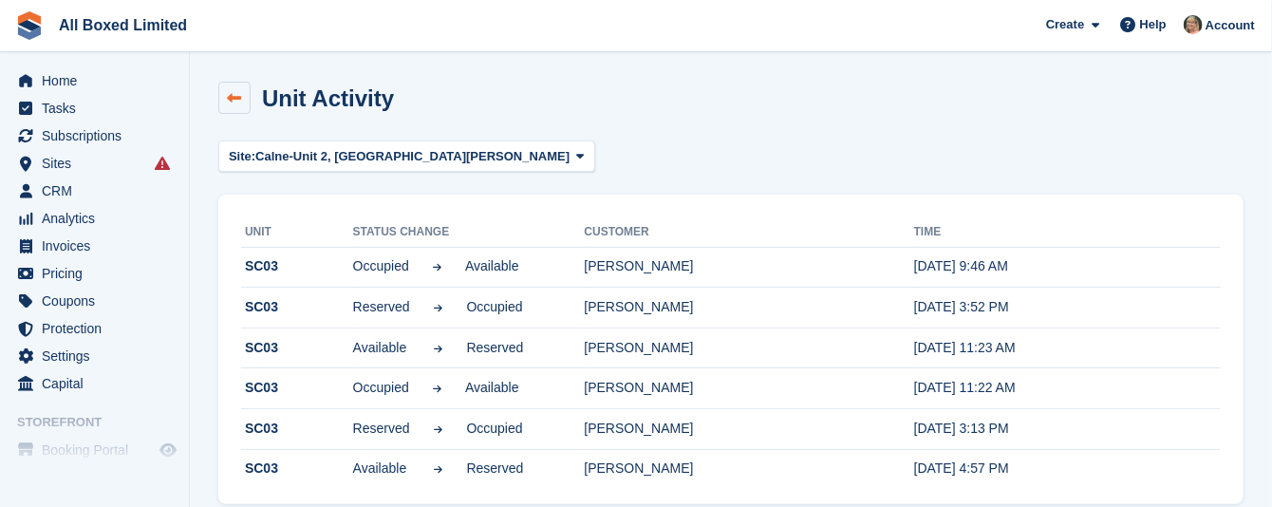
click at [223, 89] on link at bounding box center [234, 98] width 32 height 32
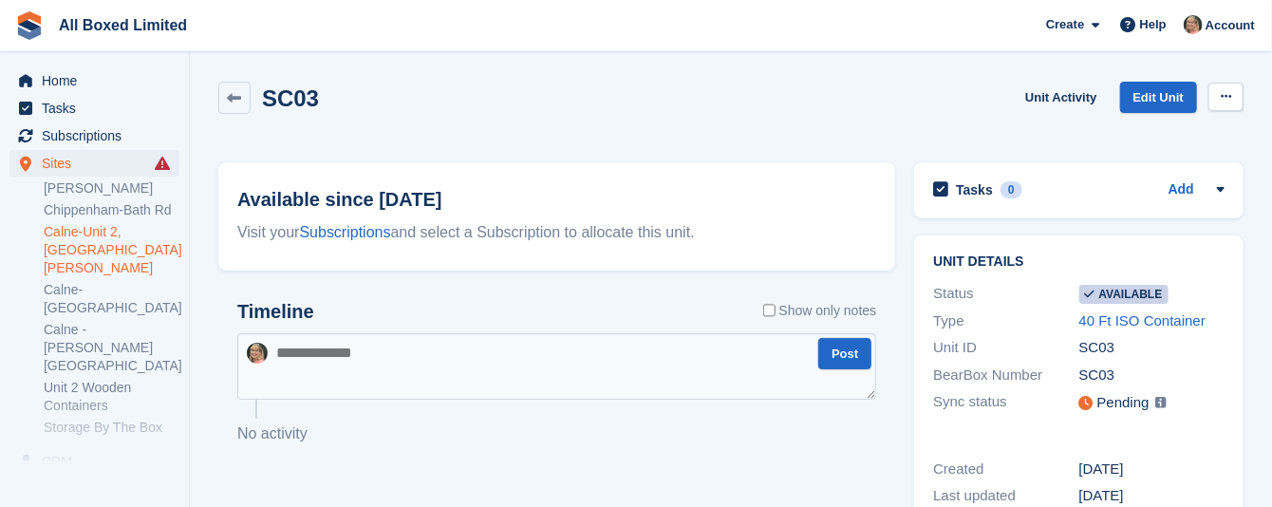
click at [1228, 95] on icon at bounding box center [1226, 96] width 10 height 12
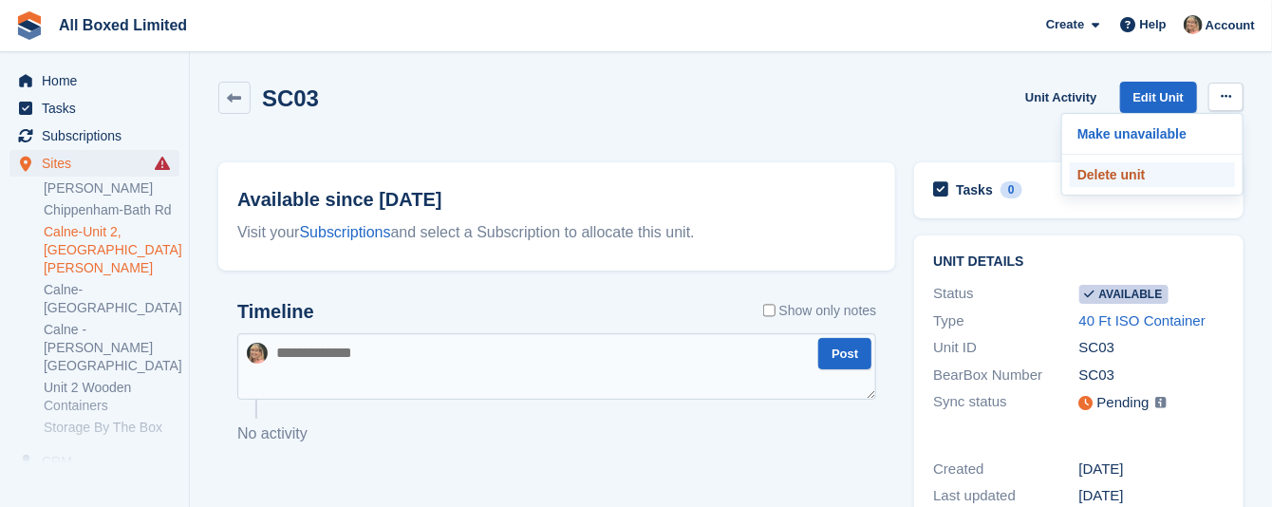
click at [1131, 175] on p "Delete unit" at bounding box center [1152, 174] width 165 height 25
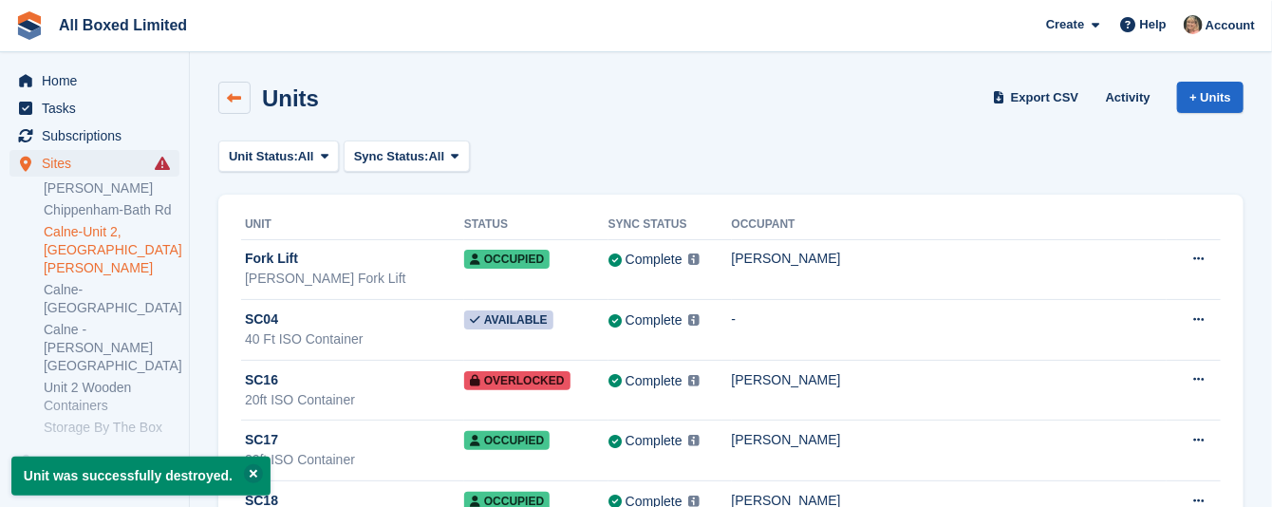
click at [232, 92] on icon at bounding box center [235, 98] width 14 height 14
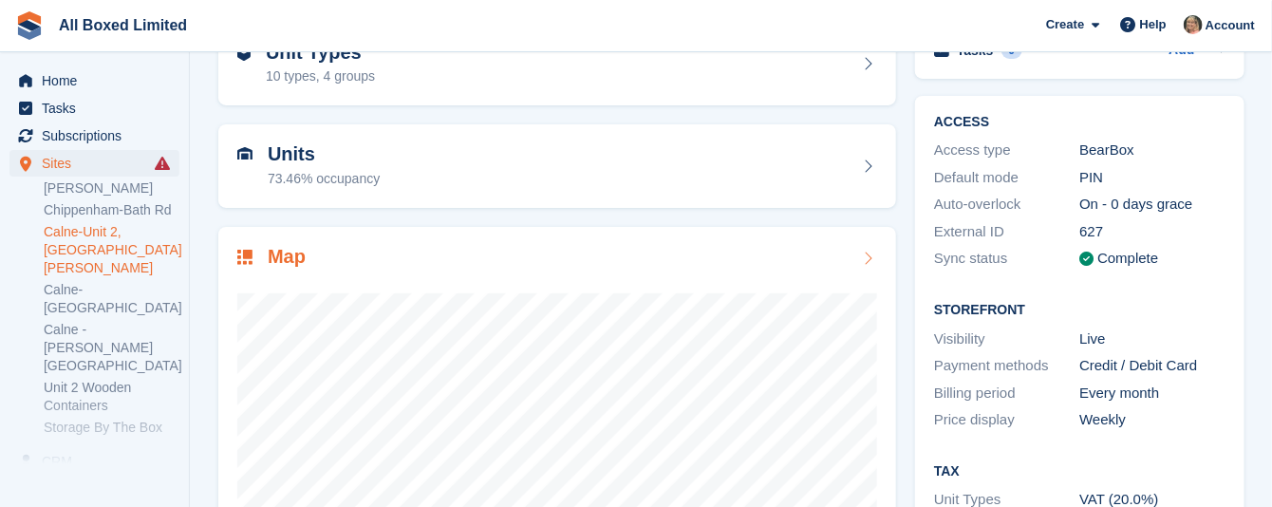
scroll to position [285, 0]
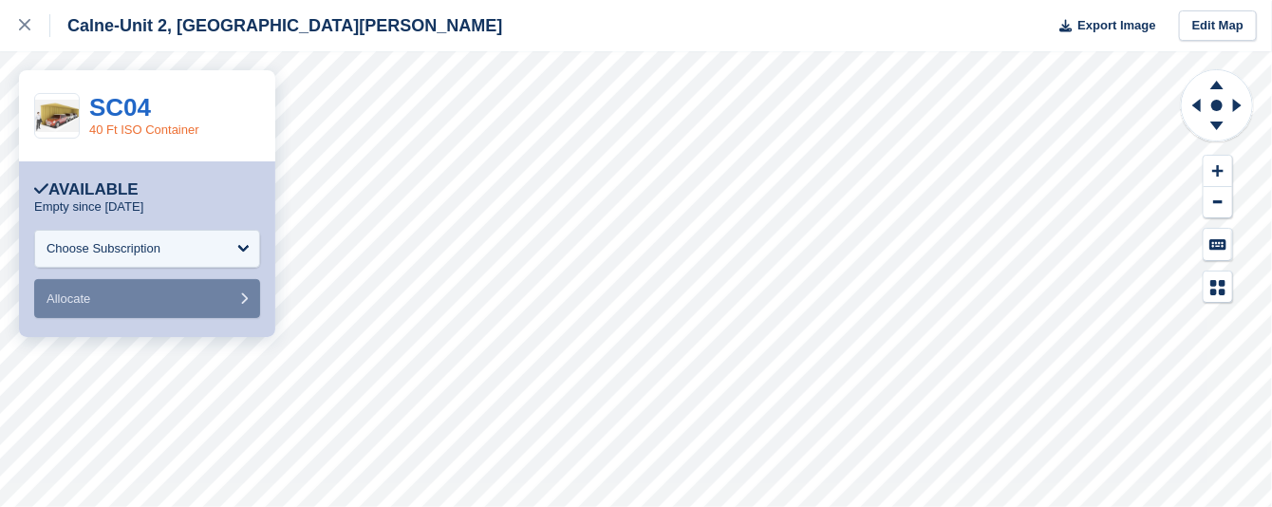
click at [152, 135] on link "40 Ft ISO Container" at bounding box center [144, 129] width 110 height 14
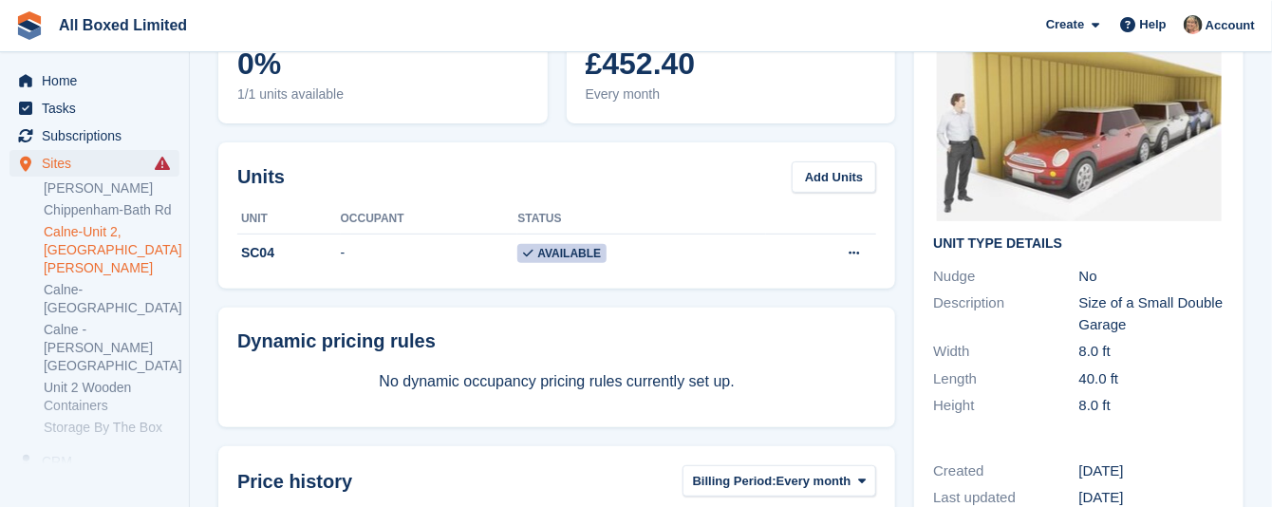
scroll to position [285, 0]
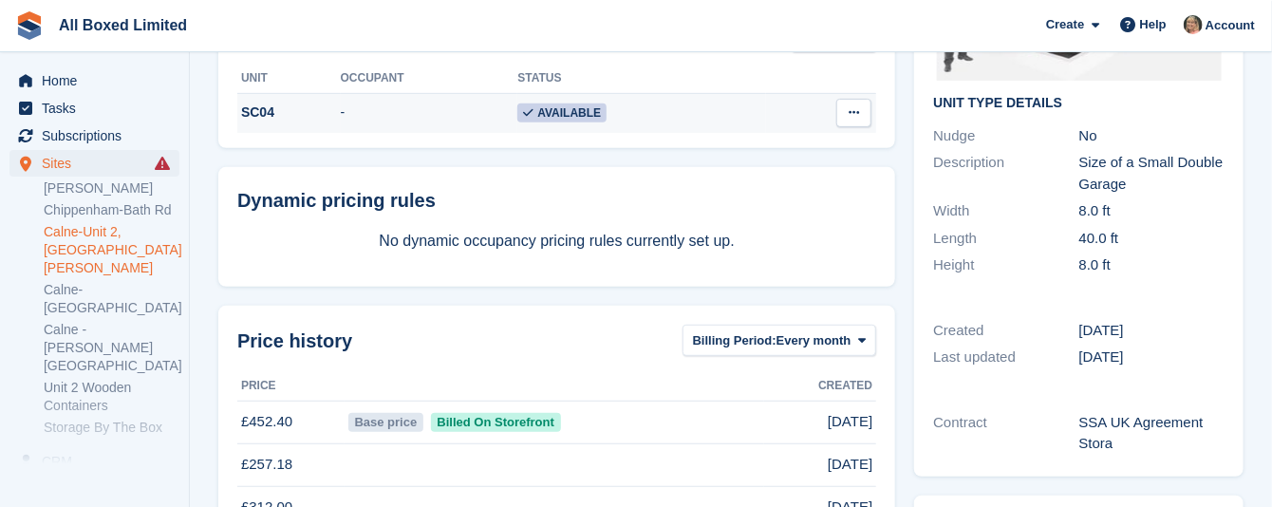
click at [851, 112] on icon at bounding box center [854, 112] width 10 height 12
click at [761, 188] on p "Delete unit" at bounding box center [780, 190] width 165 height 25
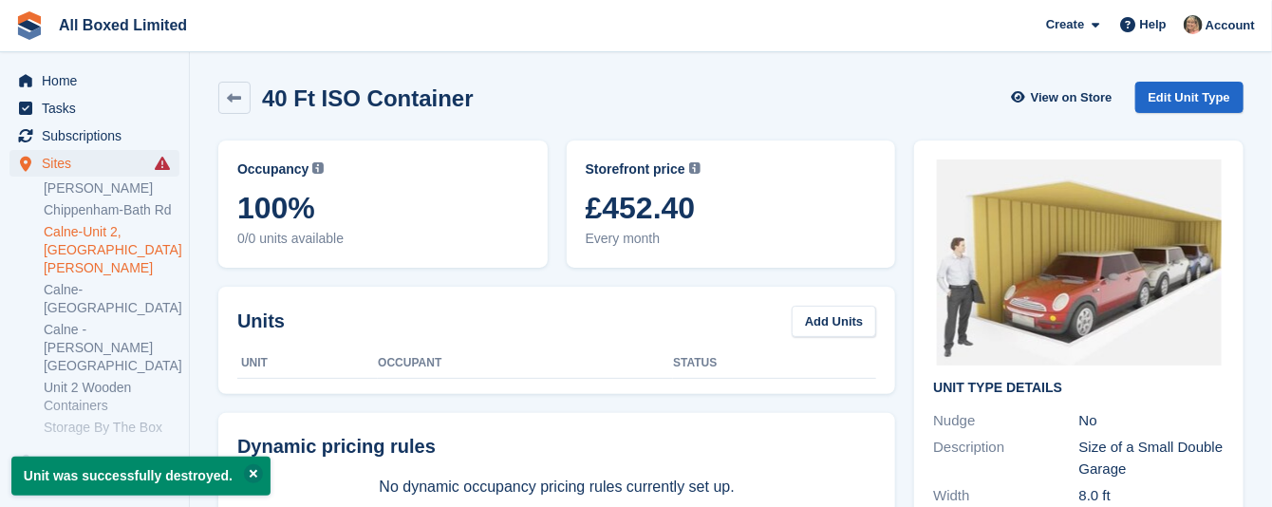
click at [137, 232] on link "Calne-Unit 2, [GEOGRAPHIC_DATA][PERSON_NAME]" at bounding box center [112, 250] width 136 height 54
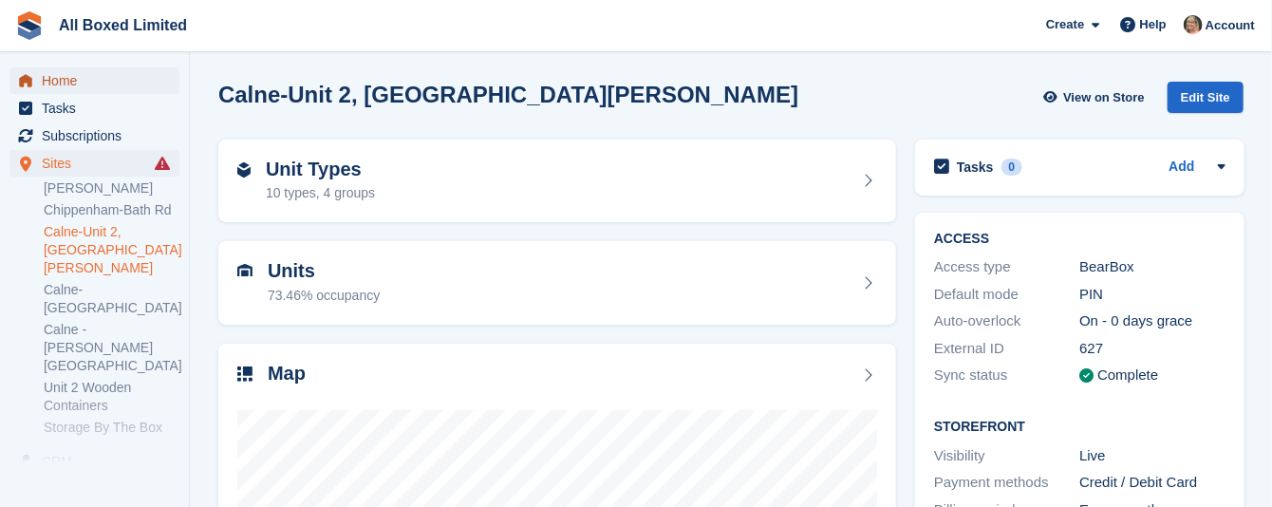
click at [66, 76] on span "Home" at bounding box center [99, 80] width 114 height 27
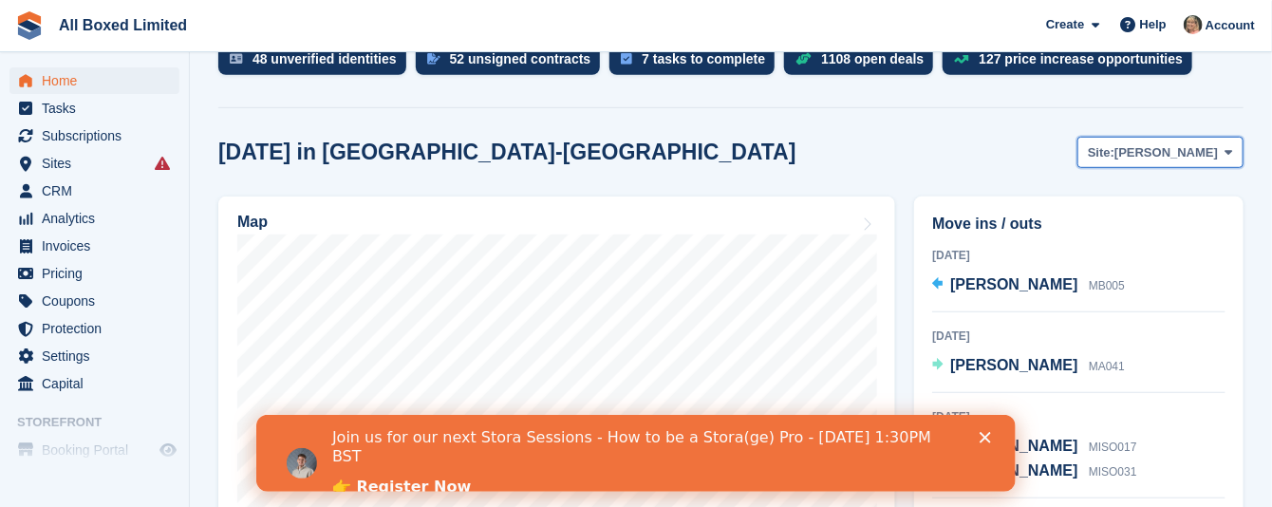
click at [1207, 150] on span "[PERSON_NAME]" at bounding box center [1165, 152] width 103 height 19
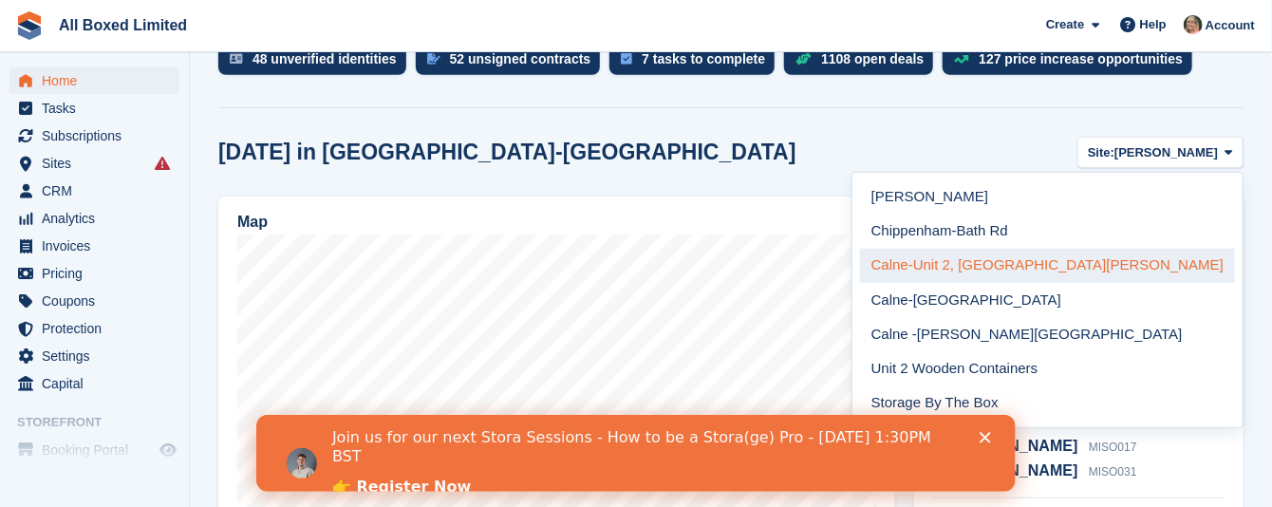
click at [1129, 269] on link "Calne-Unit 2, [GEOGRAPHIC_DATA][PERSON_NAME]" at bounding box center [1047, 266] width 375 height 34
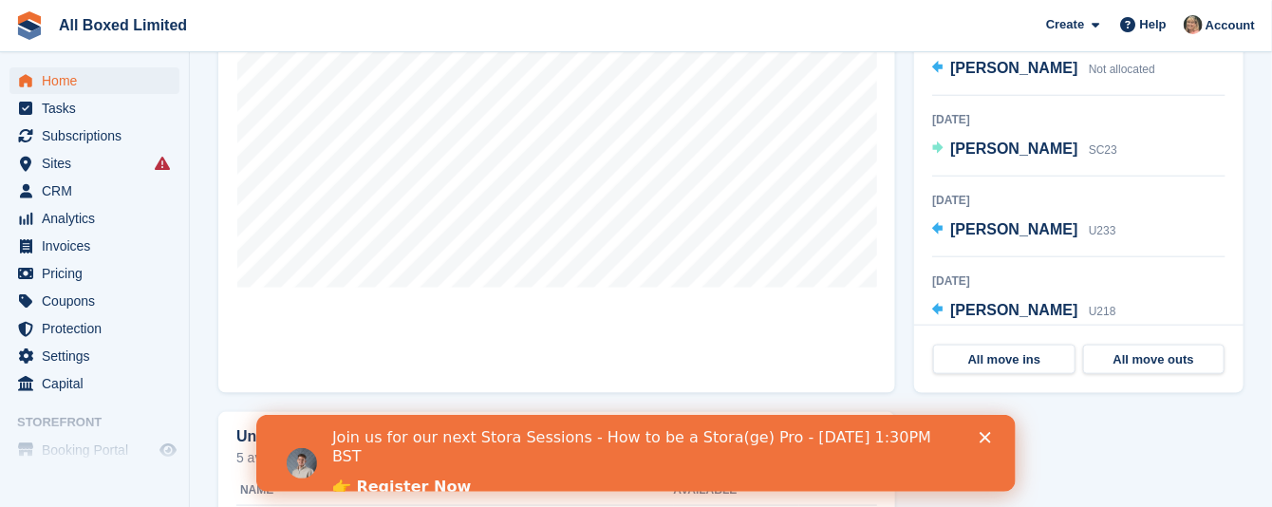
scroll to position [285, 0]
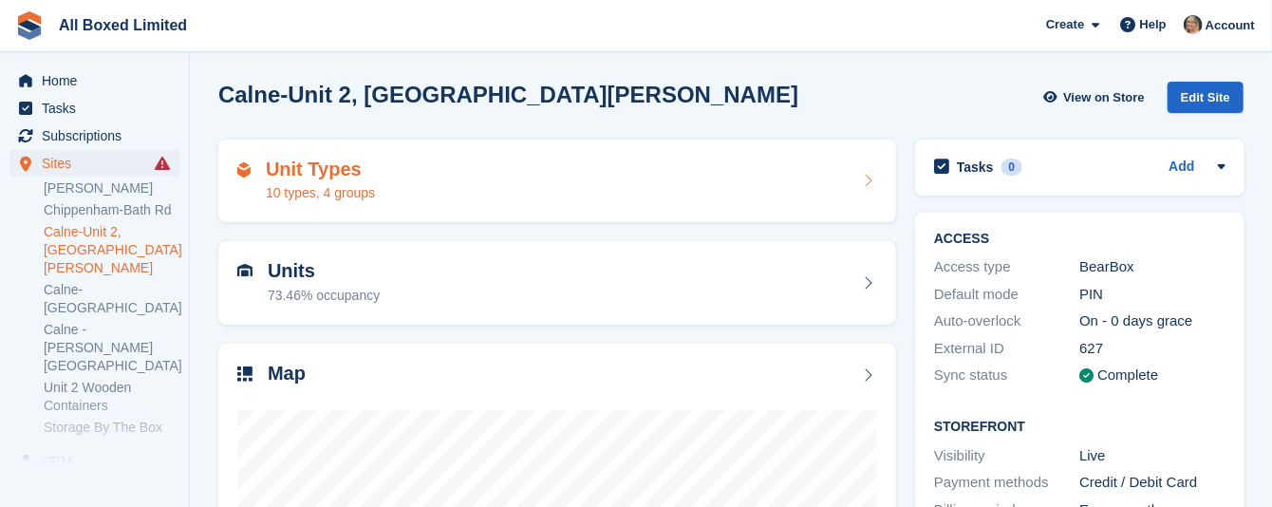
click at [457, 185] on div "Unit Types 10 types, 4 groups" at bounding box center [557, 182] width 640 height 46
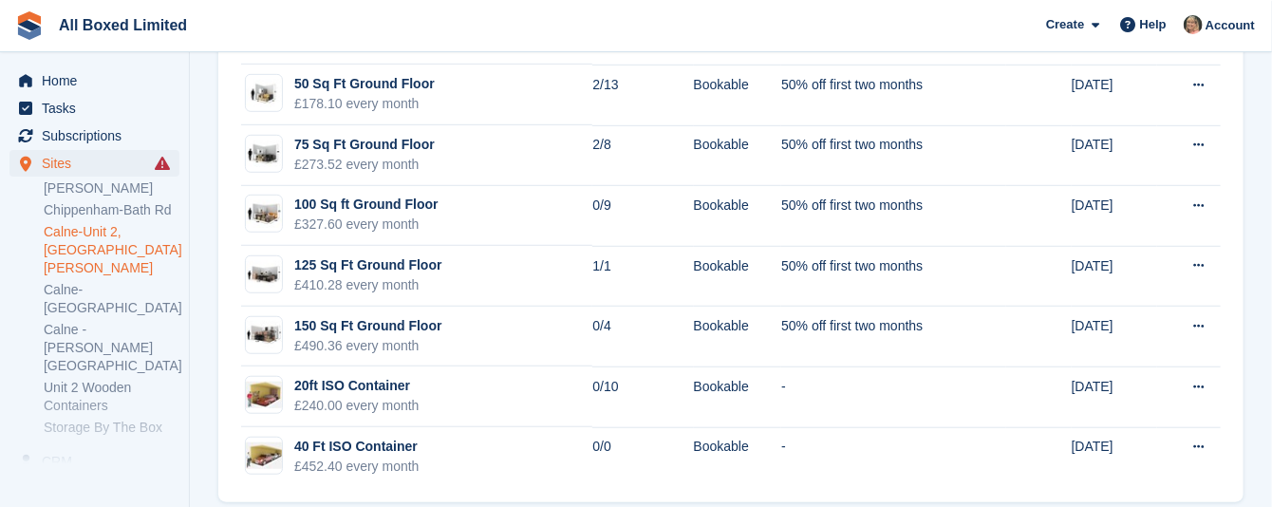
scroll to position [458, 0]
